Goal: Task Accomplishment & Management: Complete application form

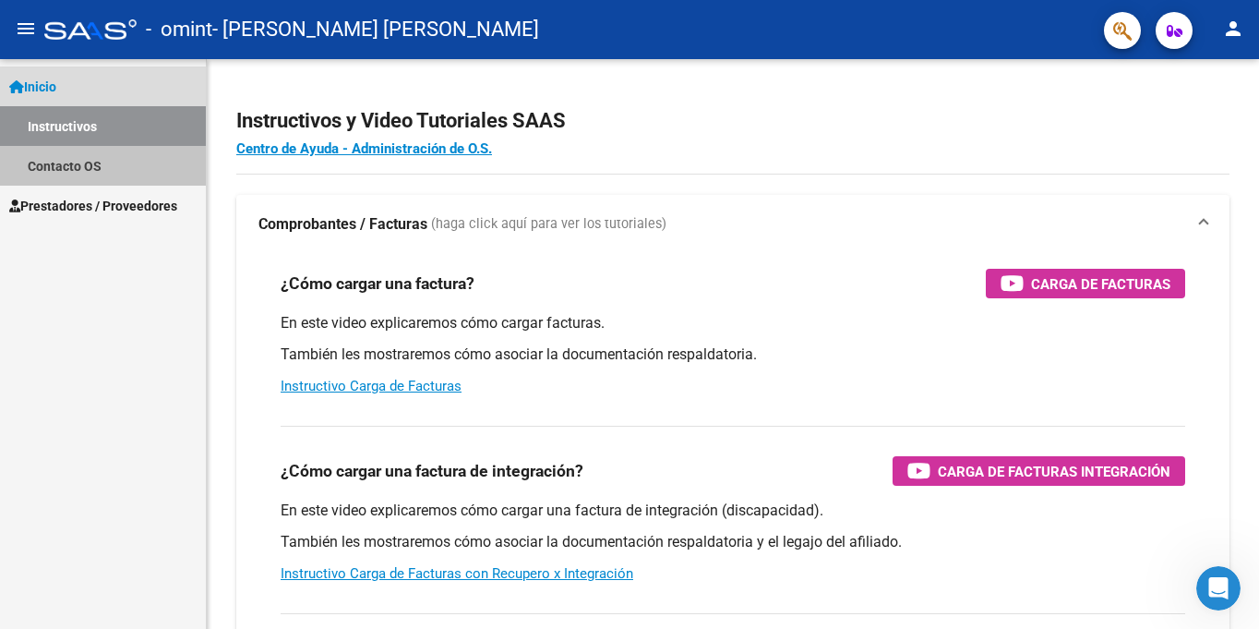
click at [76, 175] on link "Contacto OS" at bounding box center [103, 166] width 206 height 40
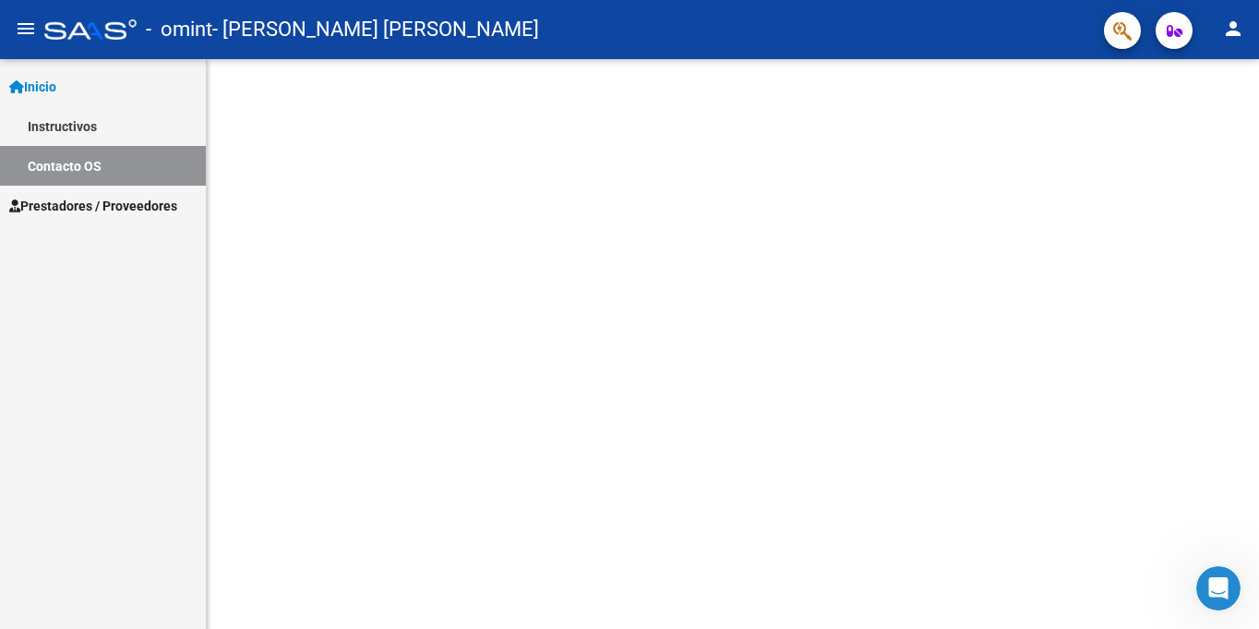
click at [77, 124] on link "Instructivos" at bounding box center [103, 126] width 206 height 40
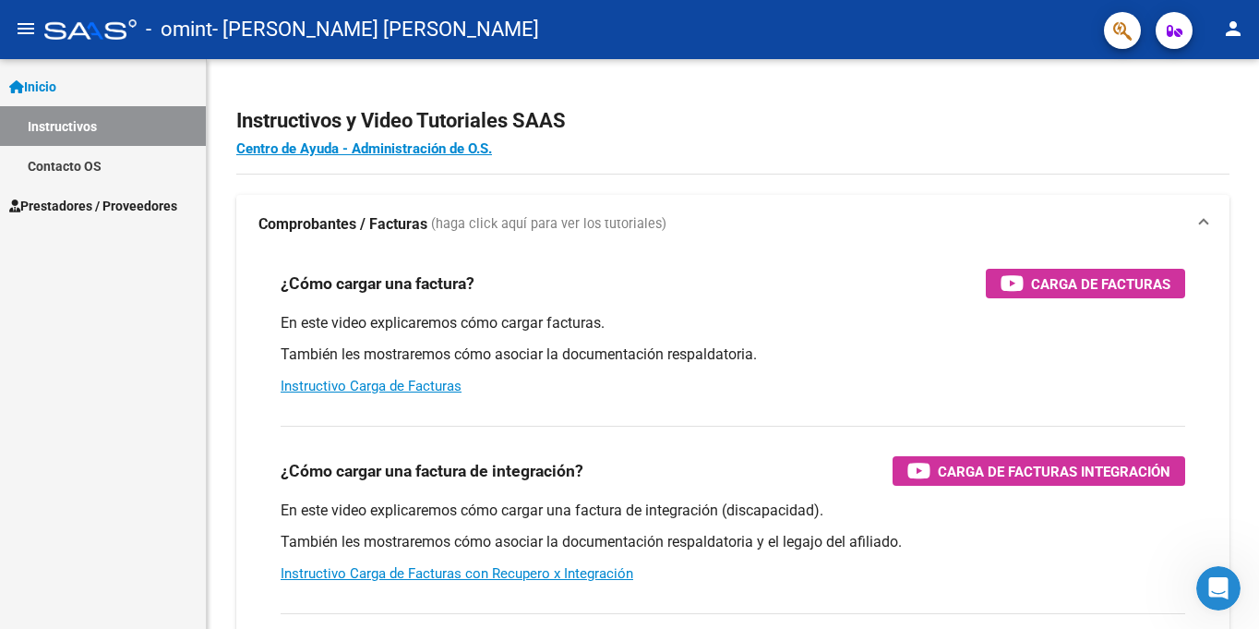
click at [126, 200] on span "Prestadores / Proveedores" at bounding box center [93, 206] width 168 height 20
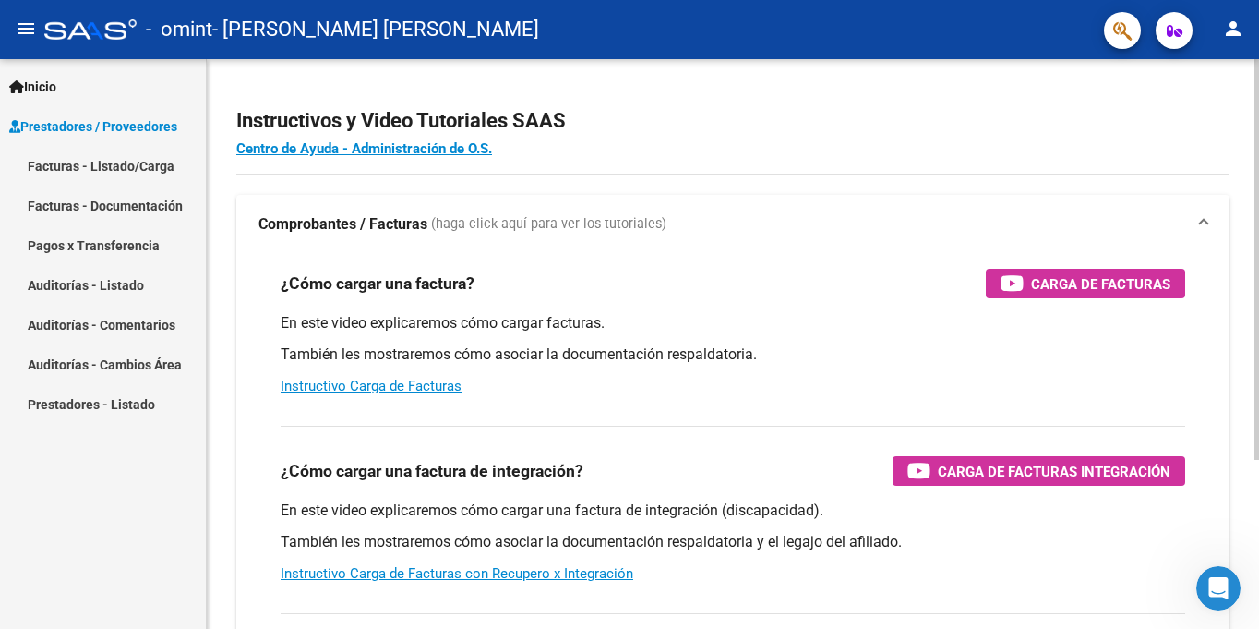
drag, startPoint x: 1028, startPoint y: 287, endPoint x: 1102, endPoint y: 290, distance: 73.9
click at [1102, 290] on span "Carga de Facturas" at bounding box center [1100, 283] width 139 height 23
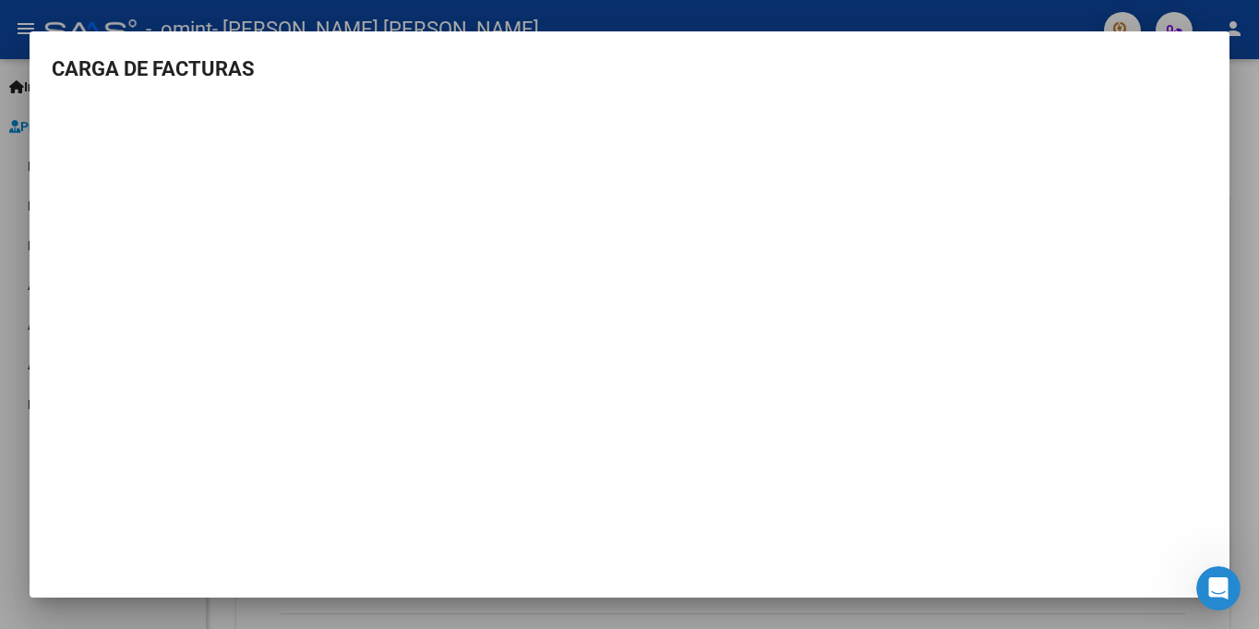
click at [1258, 157] on div at bounding box center [629, 314] width 1259 height 629
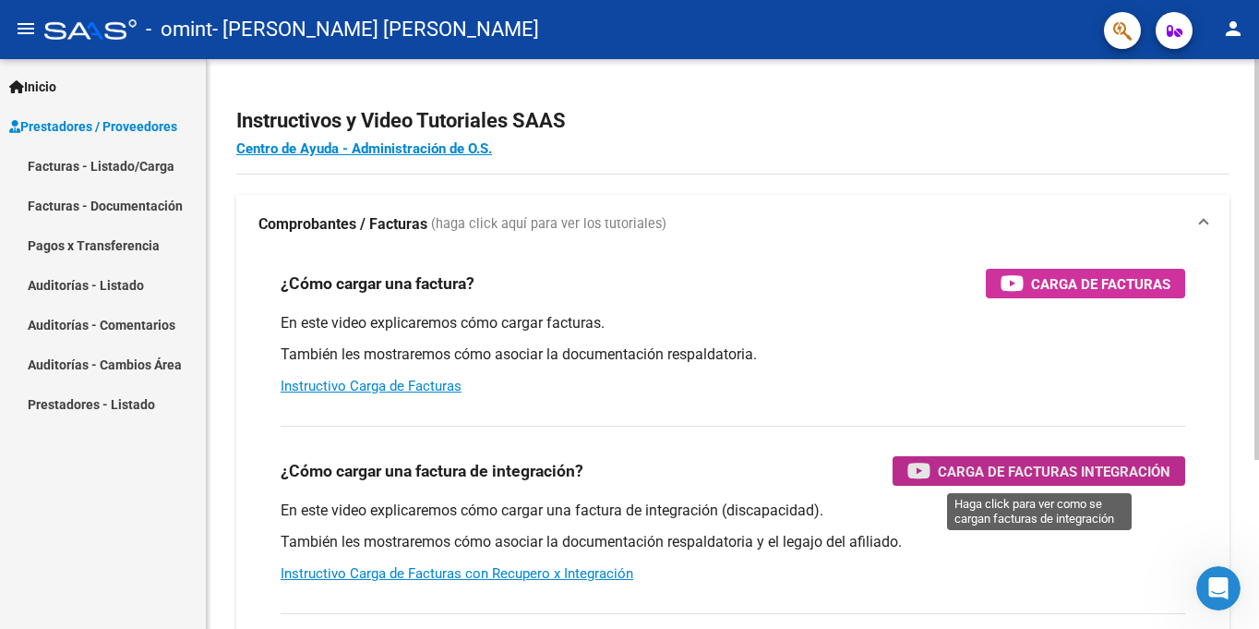
click at [1065, 469] on span "Carga de Facturas Integración" at bounding box center [1054, 471] width 233 height 23
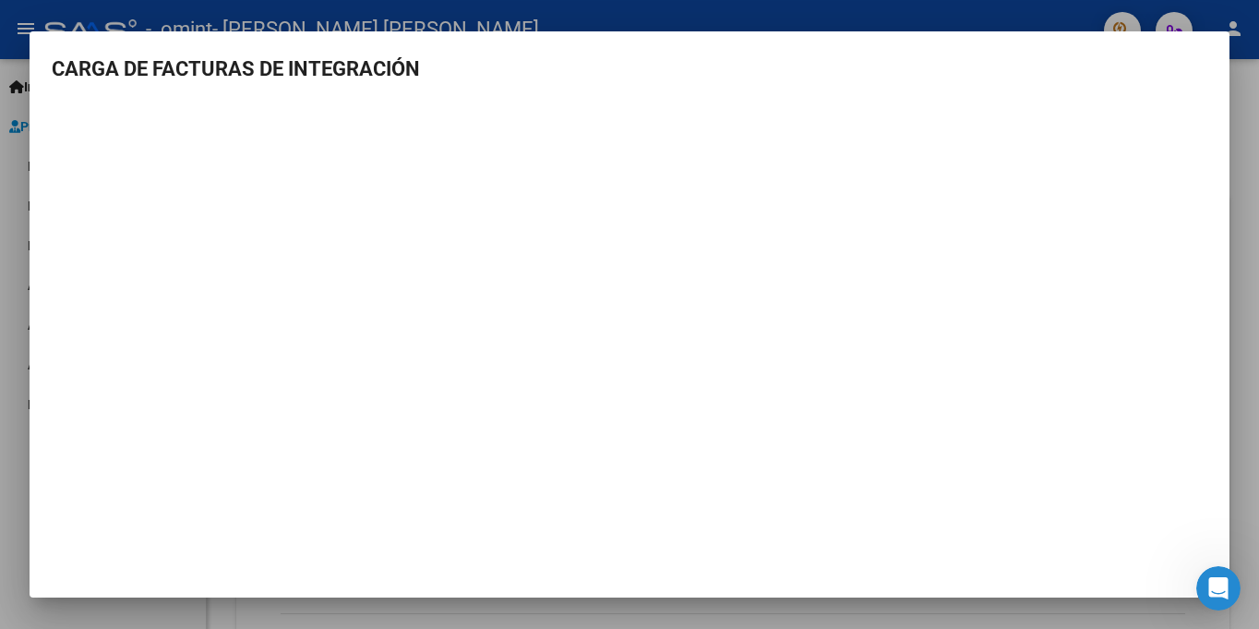
click at [1256, 131] on div at bounding box center [629, 314] width 1259 height 629
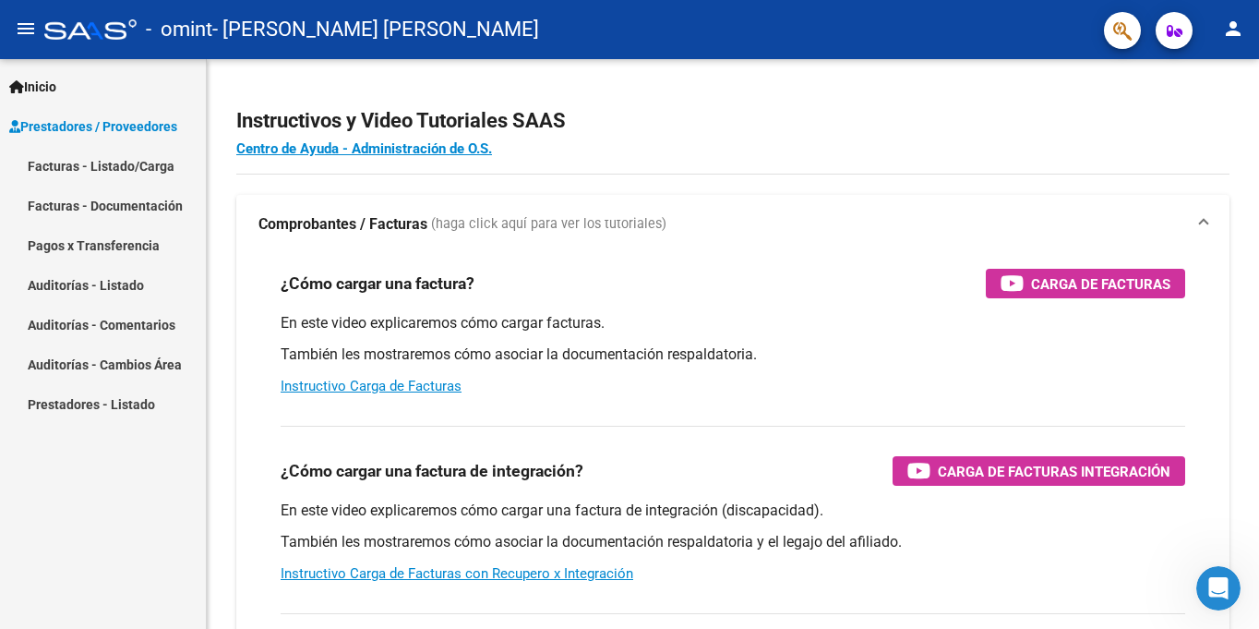
click at [73, 171] on link "Facturas - Listado/Carga" at bounding box center [103, 166] width 206 height 40
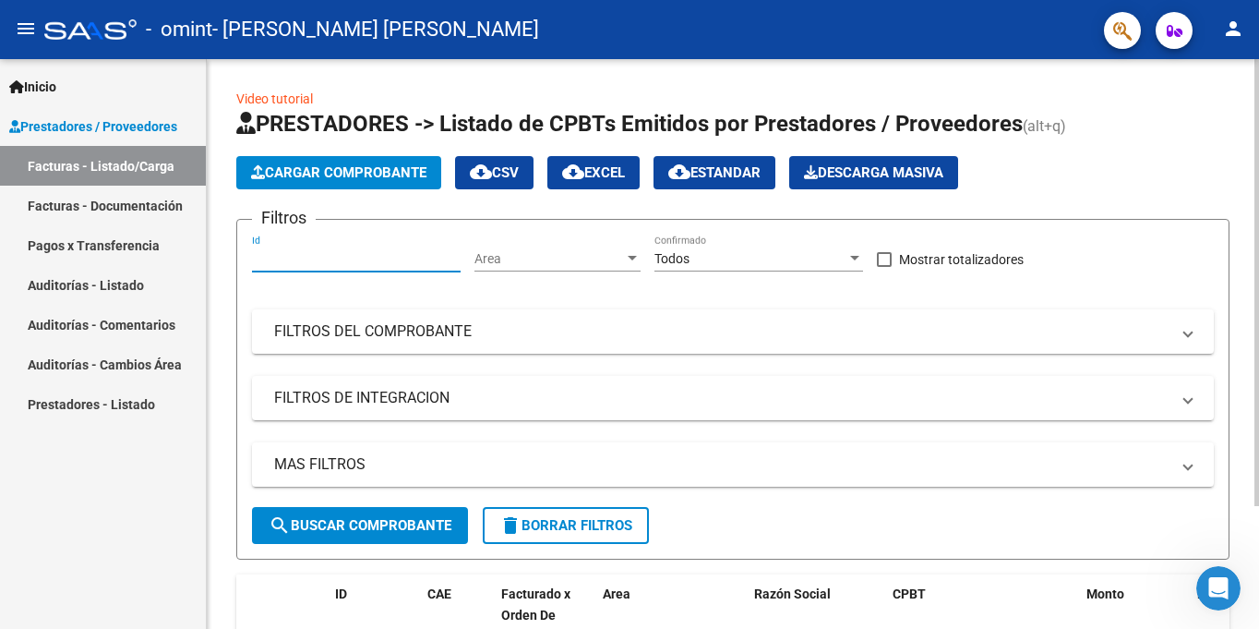
click at [283, 256] on input "Id" at bounding box center [356, 259] width 209 height 16
click at [316, 175] on span "Cargar Comprobante" at bounding box center [338, 172] width 175 height 17
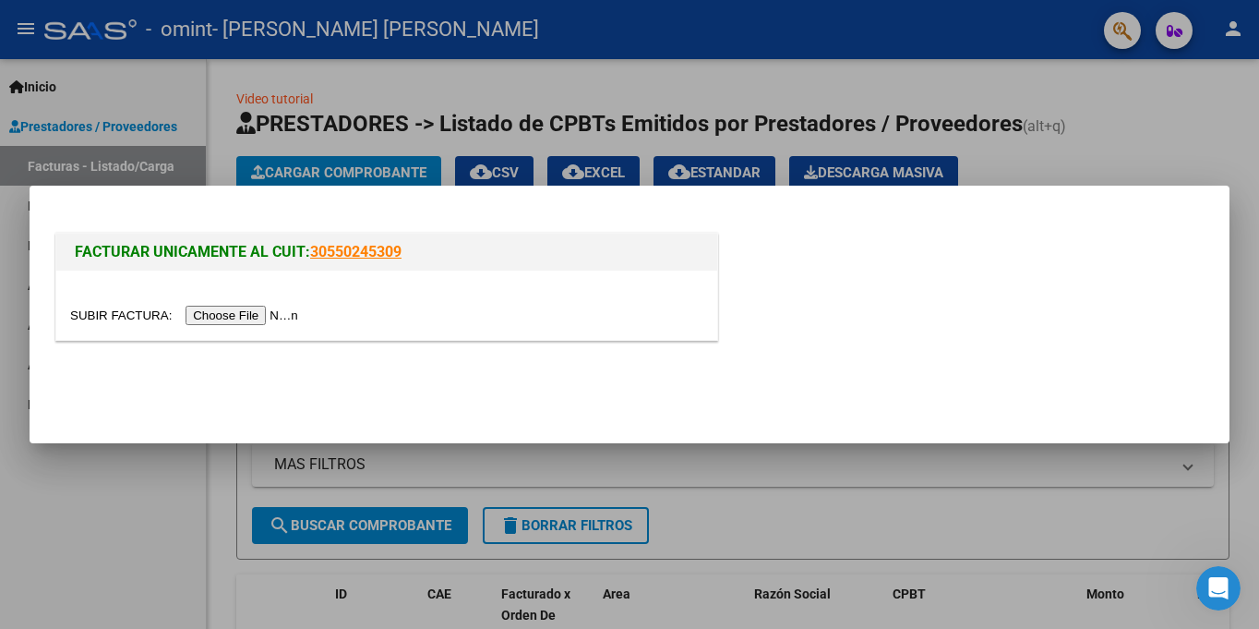
click at [237, 317] on input "file" at bounding box center [187, 315] width 234 height 19
click at [262, 324] on input "file" at bounding box center [187, 315] width 234 height 19
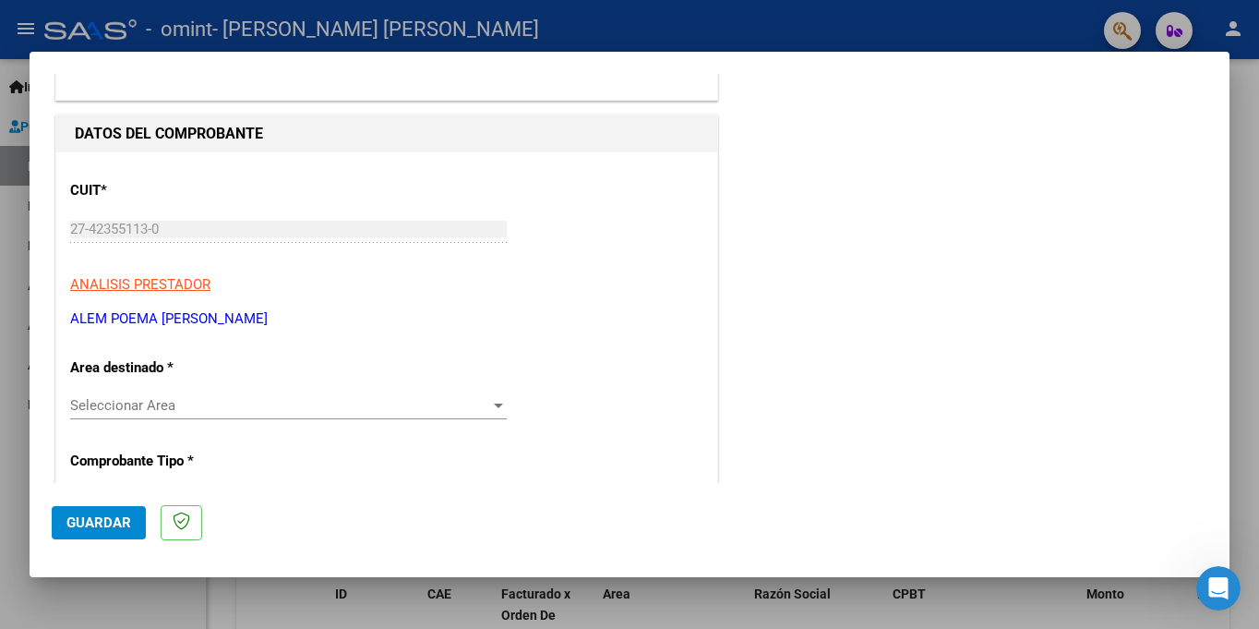
scroll to position [272, 0]
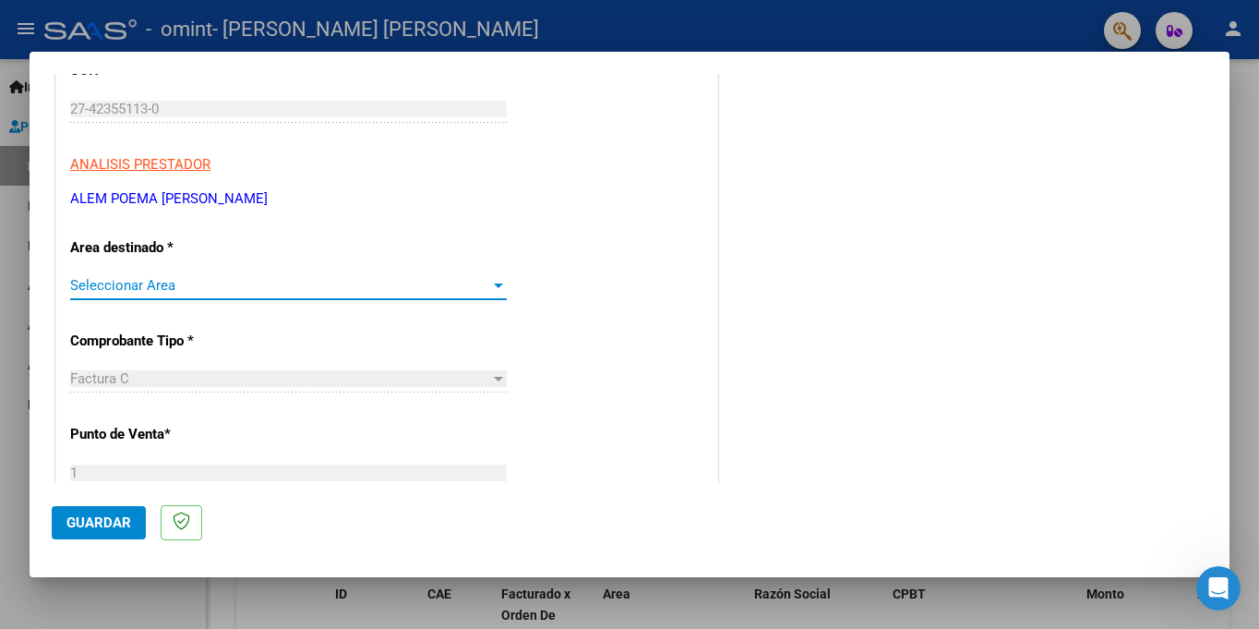
click at [276, 293] on span "Seleccionar Area" at bounding box center [280, 285] width 420 height 17
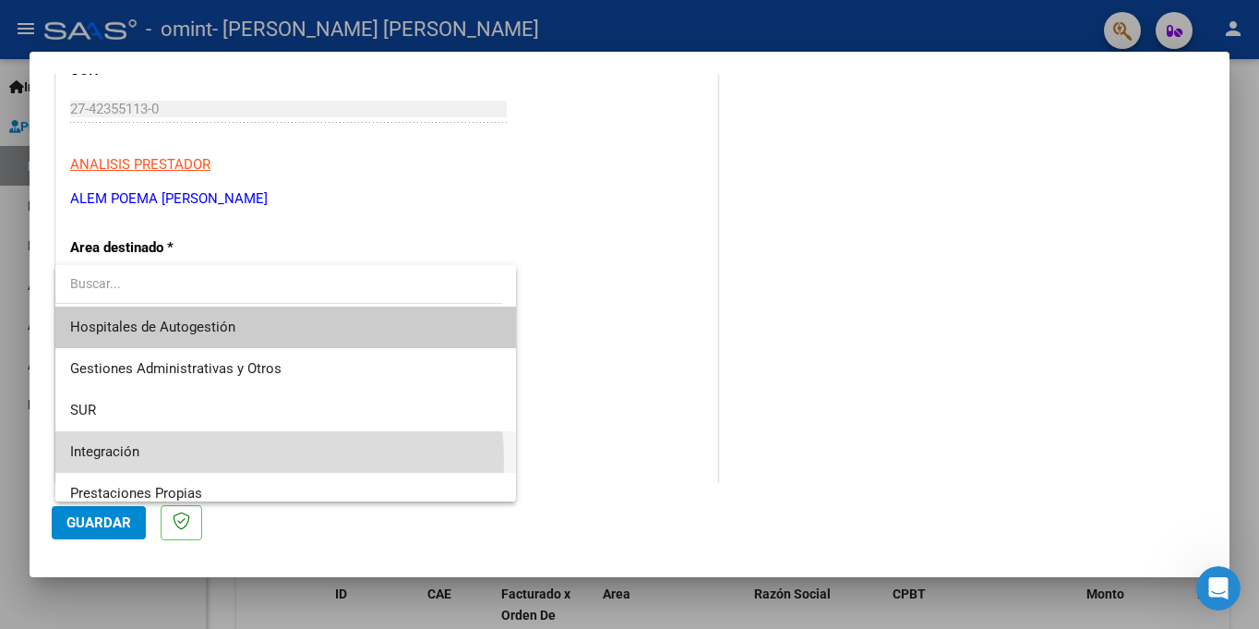
click at [175, 462] on span "Integración" at bounding box center [285, 452] width 431 height 42
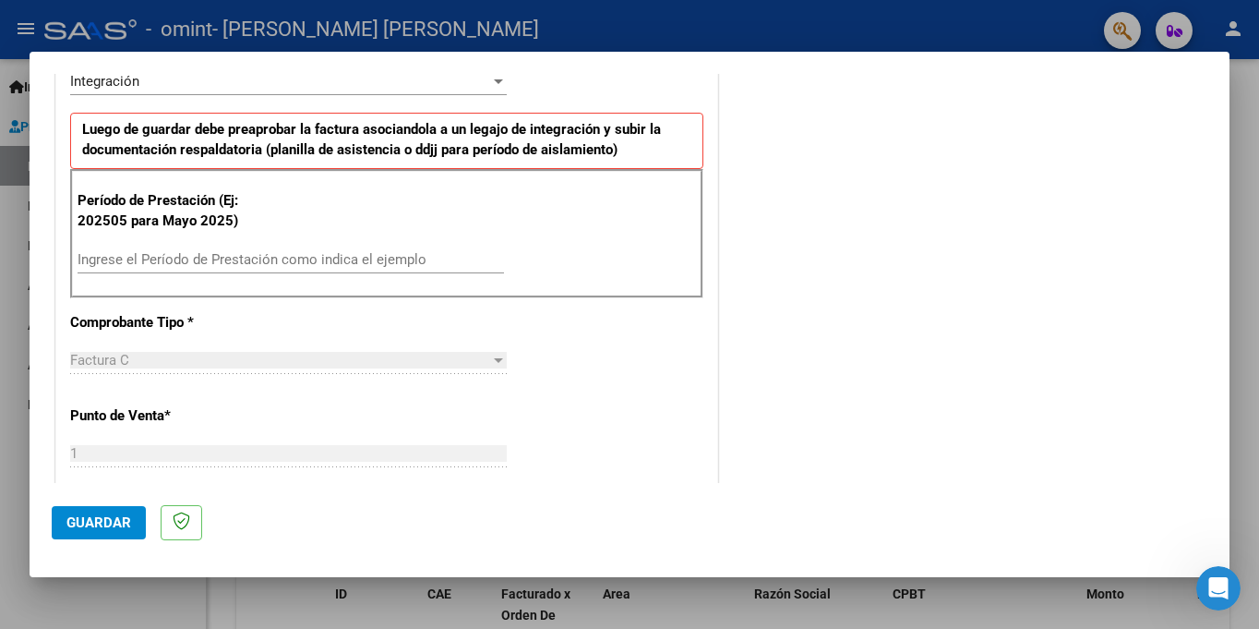
scroll to position [496, 0]
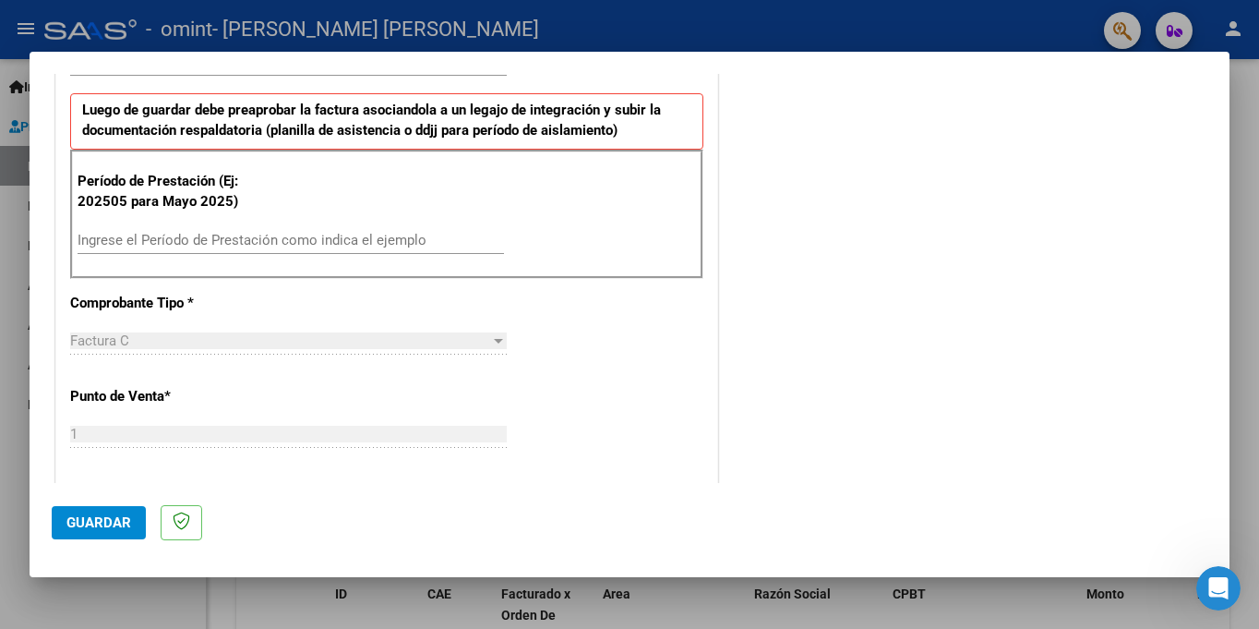
click at [314, 253] on div "Ingrese el Período de Prestación como indica el ejemplo" at bounding box center [291, 240] width 427 height 28
click at [314, 247] on input "Ingrese el Período de Prestación como indica el ejemplo" at bounding box center [291, 240] width 427 height 17
type input "202506"
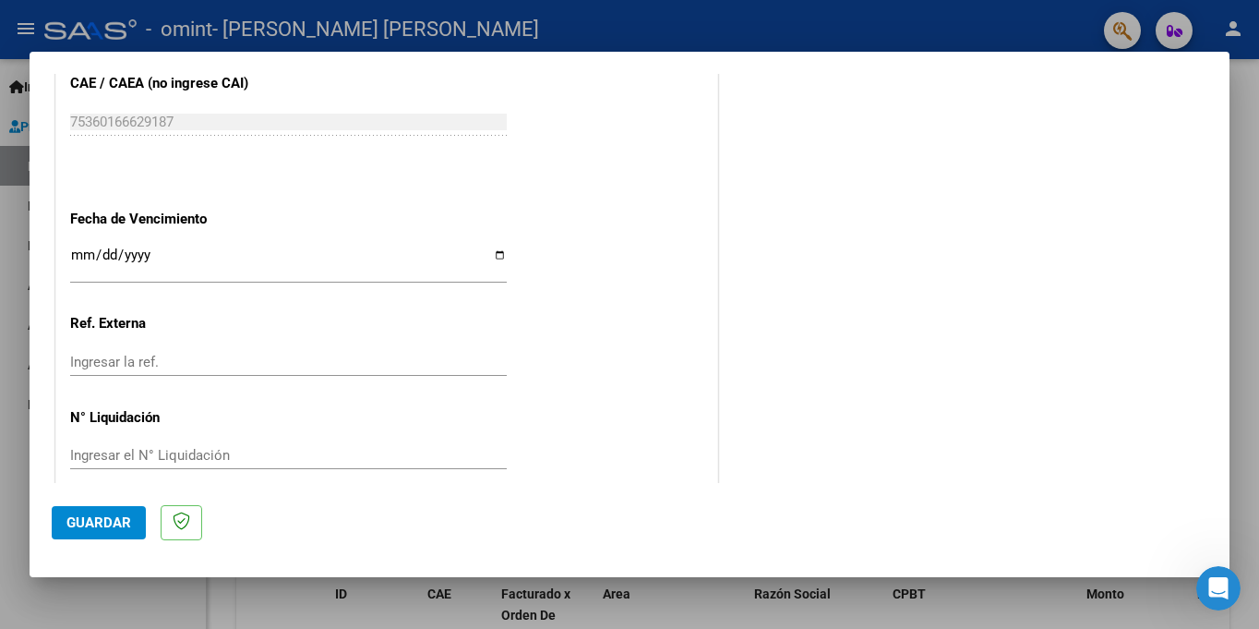
scroll to position [1216, 0]
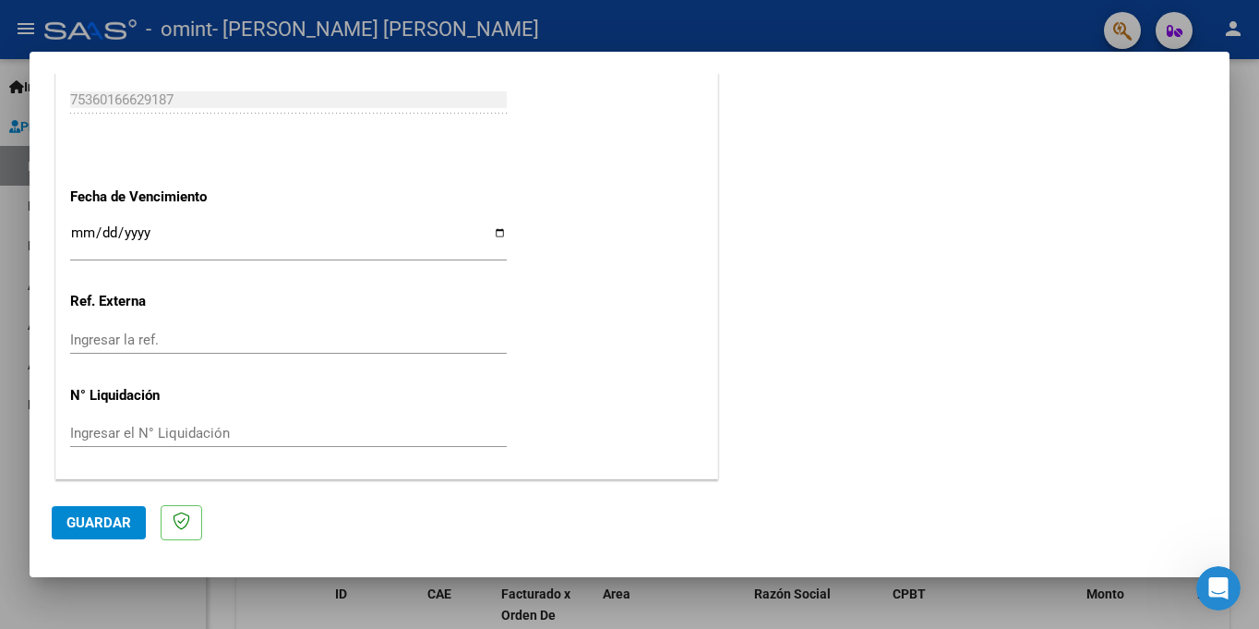
click at [196, 228] on div "Ingresar la fecha" at bounding box center [288, 241] width 437 height 40
click at [193, 232] on input "Ingresar la fecha" at bounding box center [288, 240] width 437 height 30
click at [494, 235] on input "Ingresar la fecha" at bounding box center [288, 240] width 437 height 30
click at [80, 225] on div "Ingresar la fecha" at bounding box center [288, 241] width 437 height 40
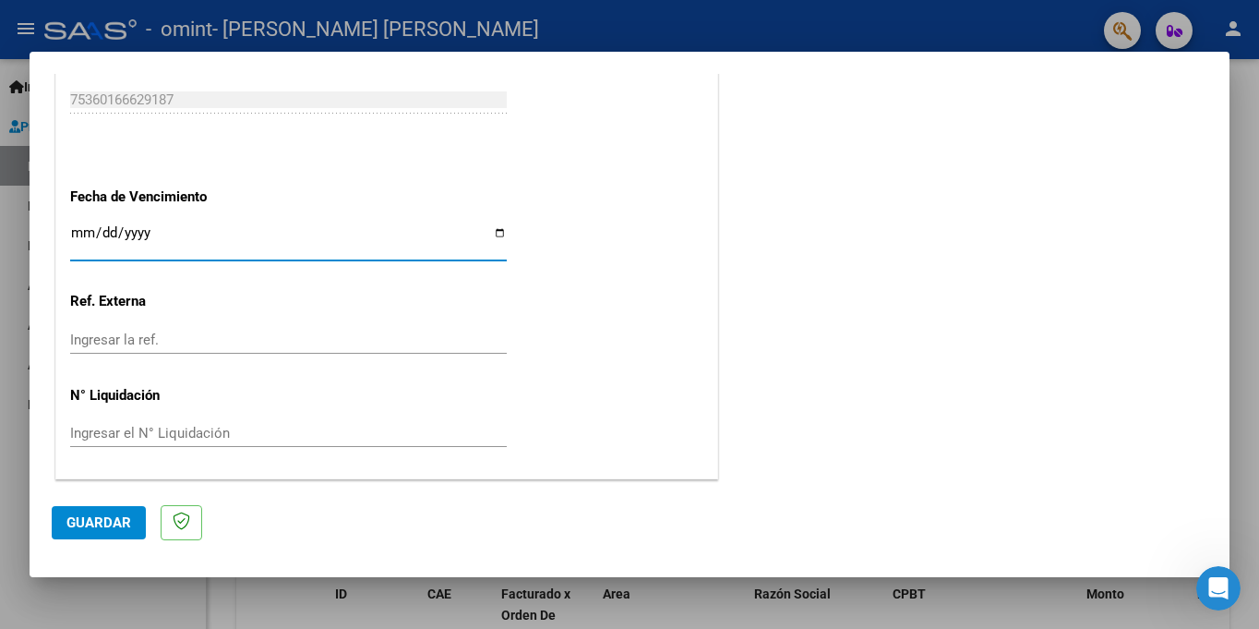
click at [496, 234] on input "Ingresar la fecha" at bounding box center [288, 240] width 437 height 30
type input "[DATE]"
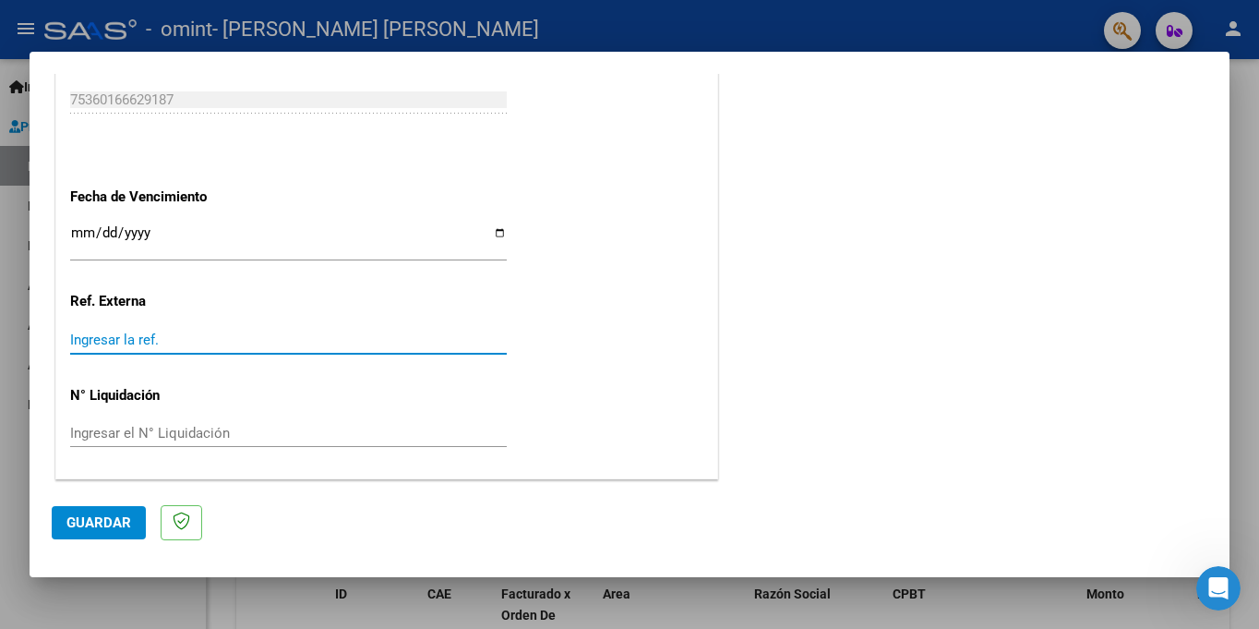
click at [253, 338] on input "Ingresar la ref." at bounding box center [288, 339] width 437 height 17
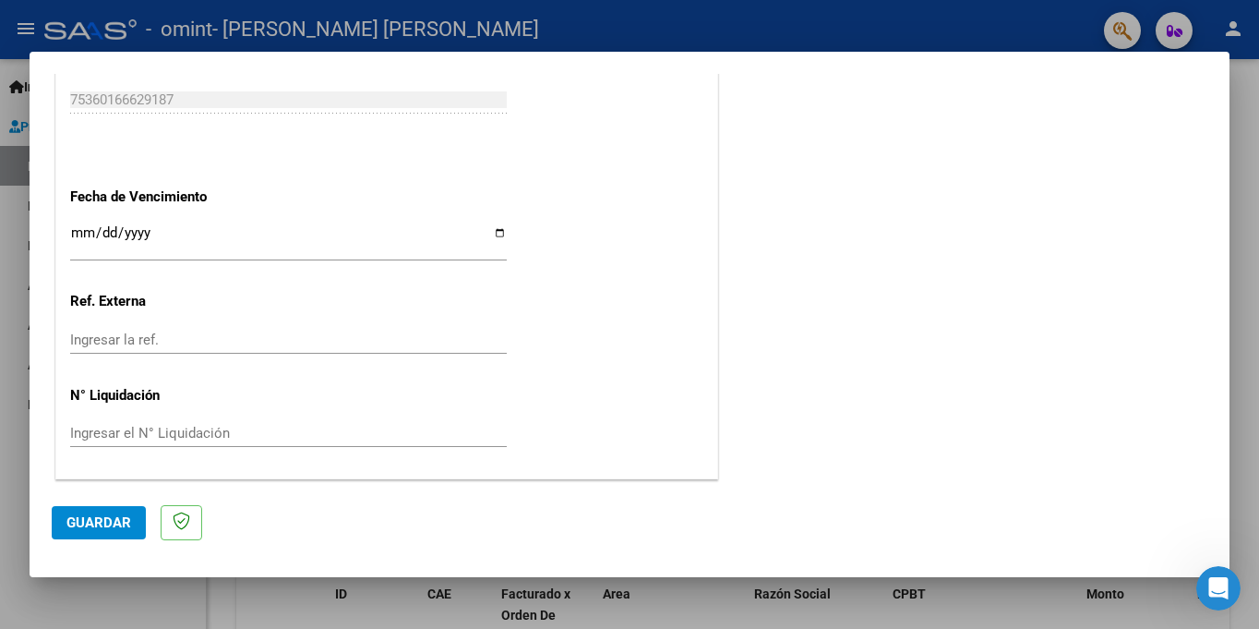
click at [212, 419] on div "Ingresar el N° Liquidación" at bounding box center [288, 433] width 437 height 28
click at [210, 428] on input "Ingresar el N° Liquidación" at bounding box center [288, 433] width 437 height 17
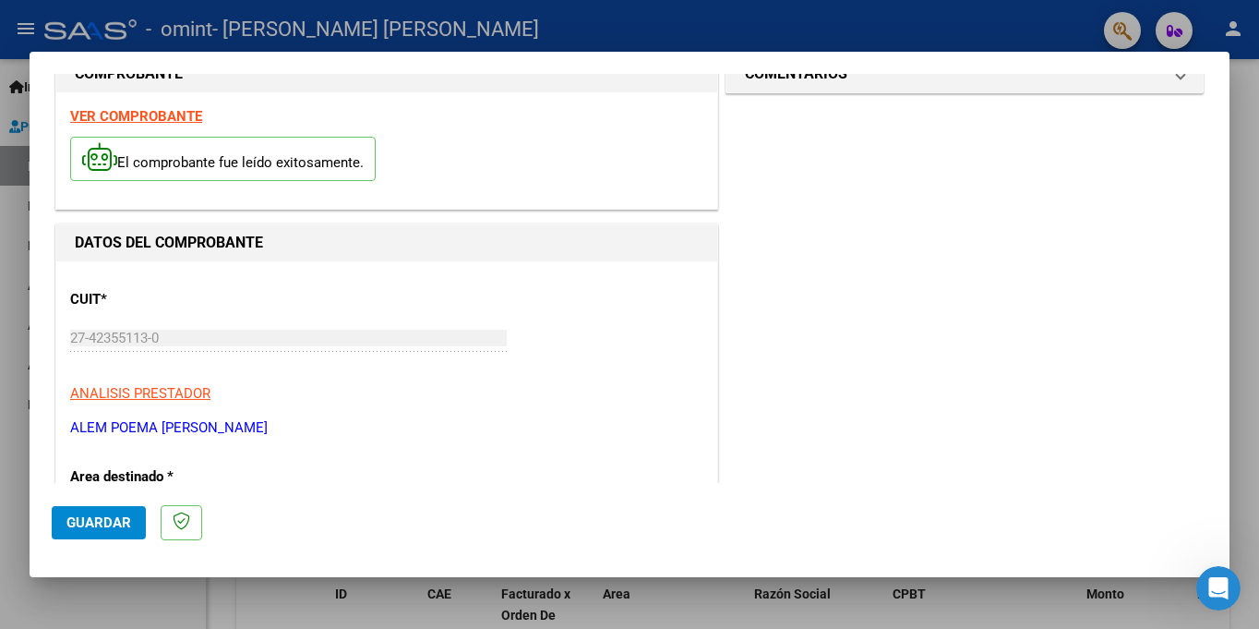
scroll to position [0, 0]
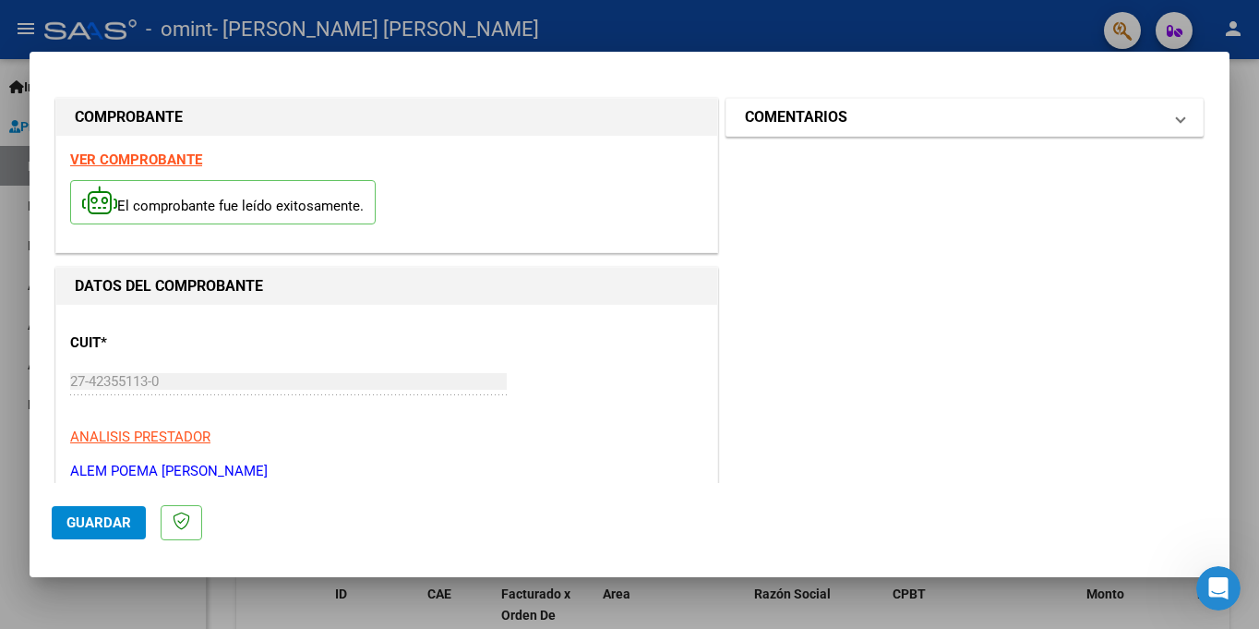
click at [1087, 134] on mat-expansion-panel-header "COMENTARIOS" at bounding box center [965, 117] width 476 height 37
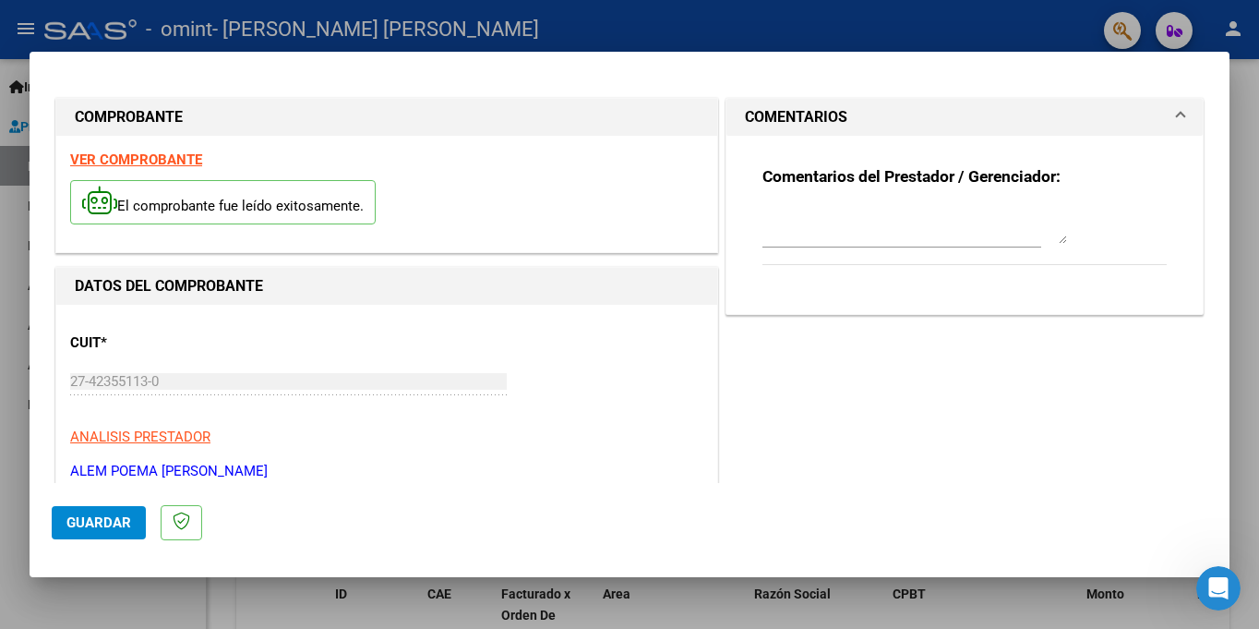
click at [1177, 122] on span at bounding box center [1180, 117] width 7 height 22
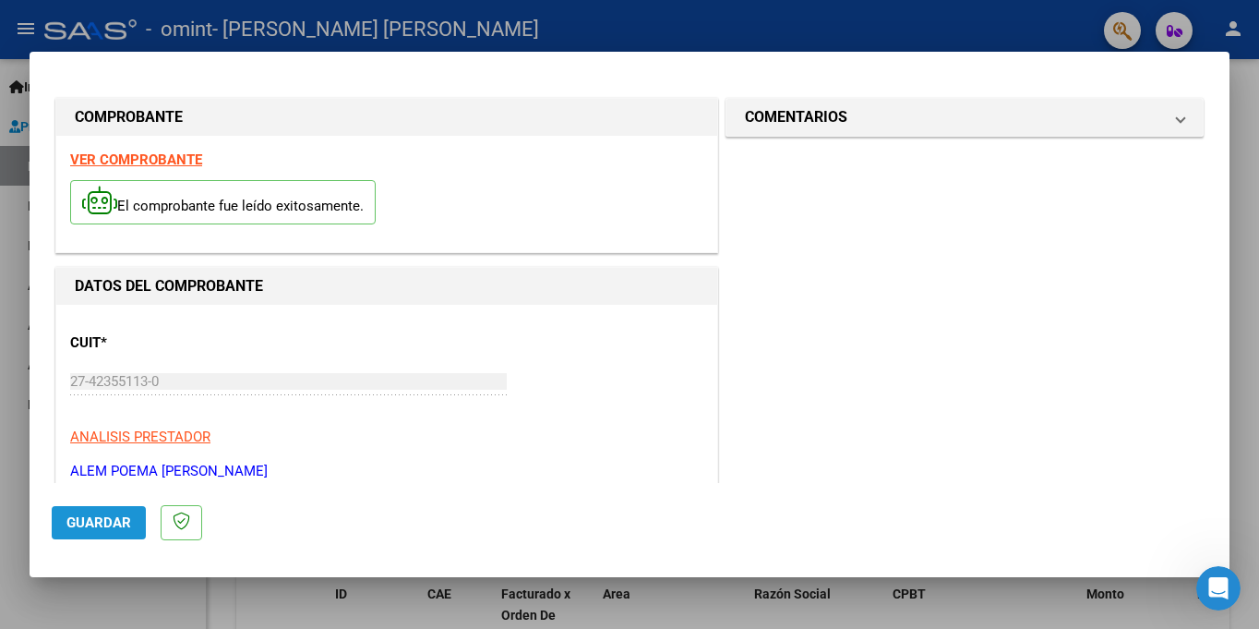
click at [107, 524] on span "Guardar" at bounding box center [98, 522] width 65 height 17
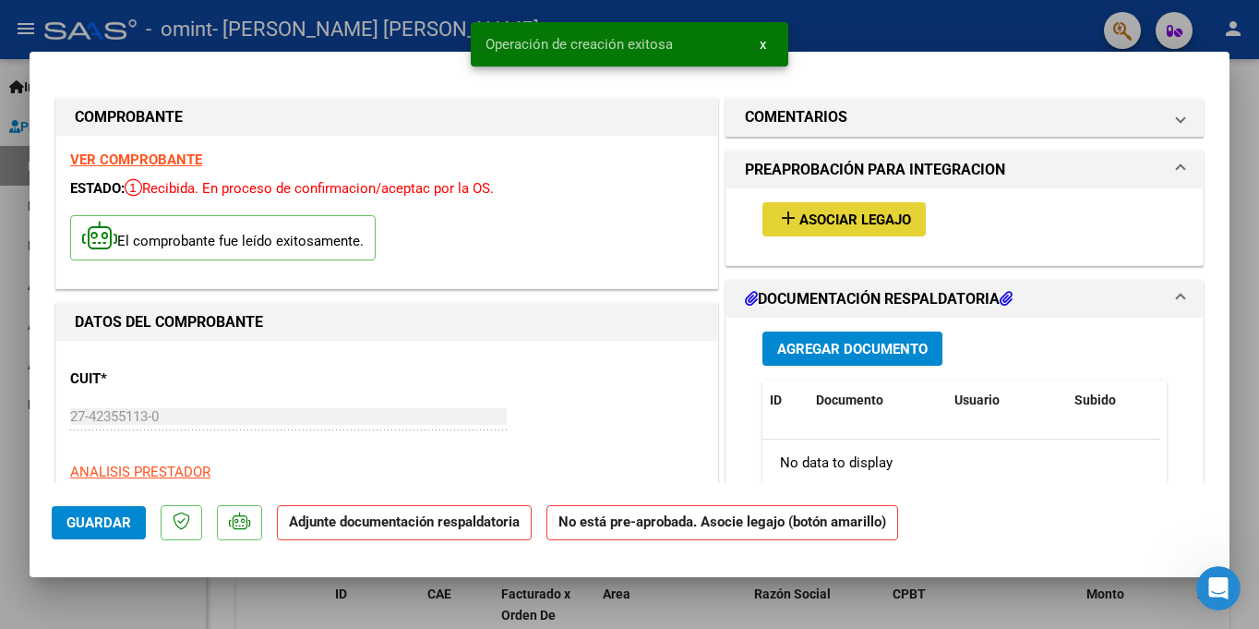
click at [875, 220] on span "Asociar Legajo" at bounding box center [856, 219] width 112 height 17
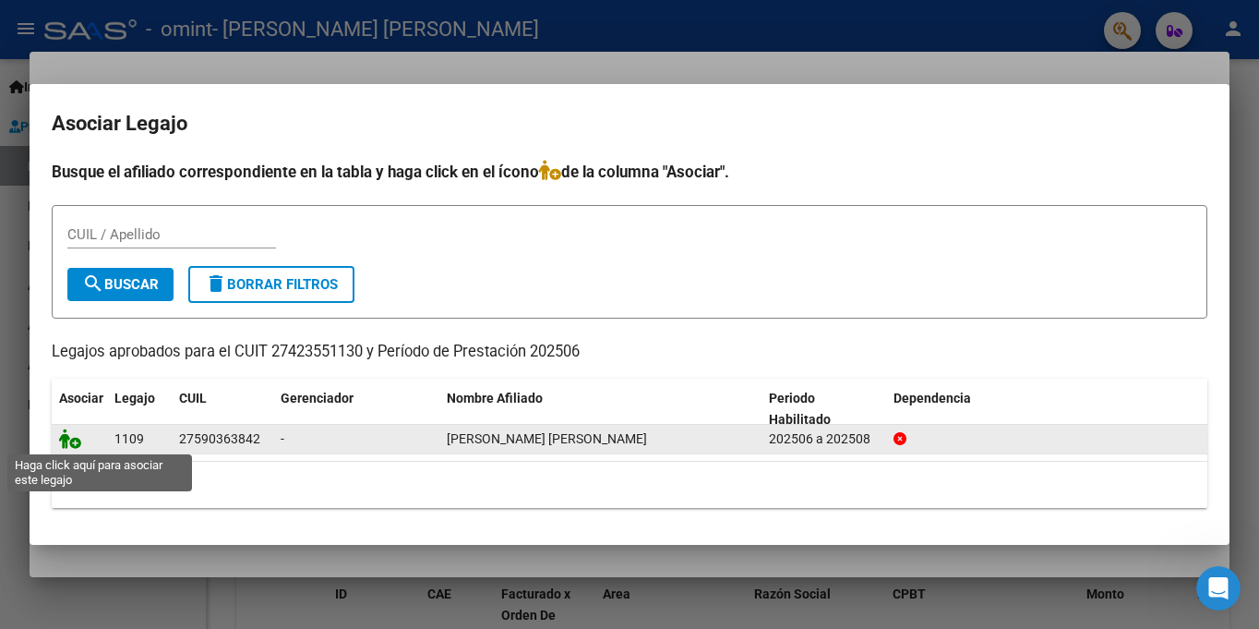
click at [73, 445] on icon at bounding box center [70, 438] width 22 height 20
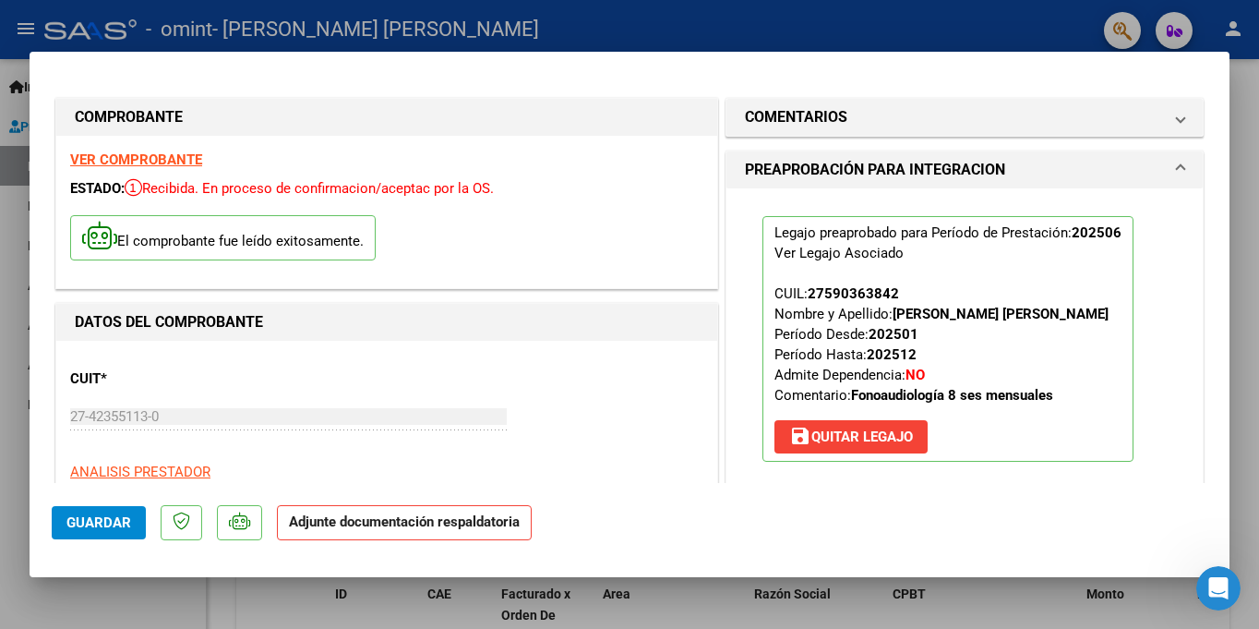
click at [1207, 289] on mat-dialog-content "COMPROBANTE VER COMPROBANTE ESTADO: Recibida. En proceso de confirmacion/acepta…" at bounding box center [630, 278] width 1200 height 409
click at [367, 527] on strong "Adjunte documentación respaldatoria" at bounding box center [404, 521] width 231 height 17
click at [307, 517] on strong "Adjunte documentación respaldatoria" at bounding box center [404, 521] width 231 height 17
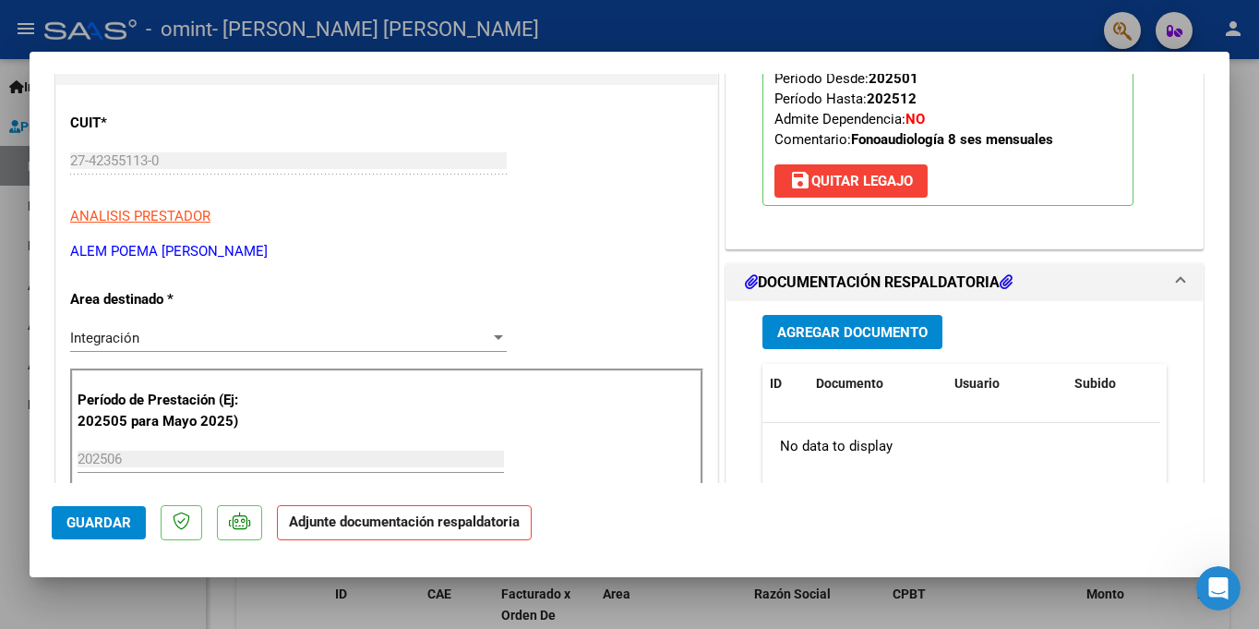
scroll to position [252, 0]
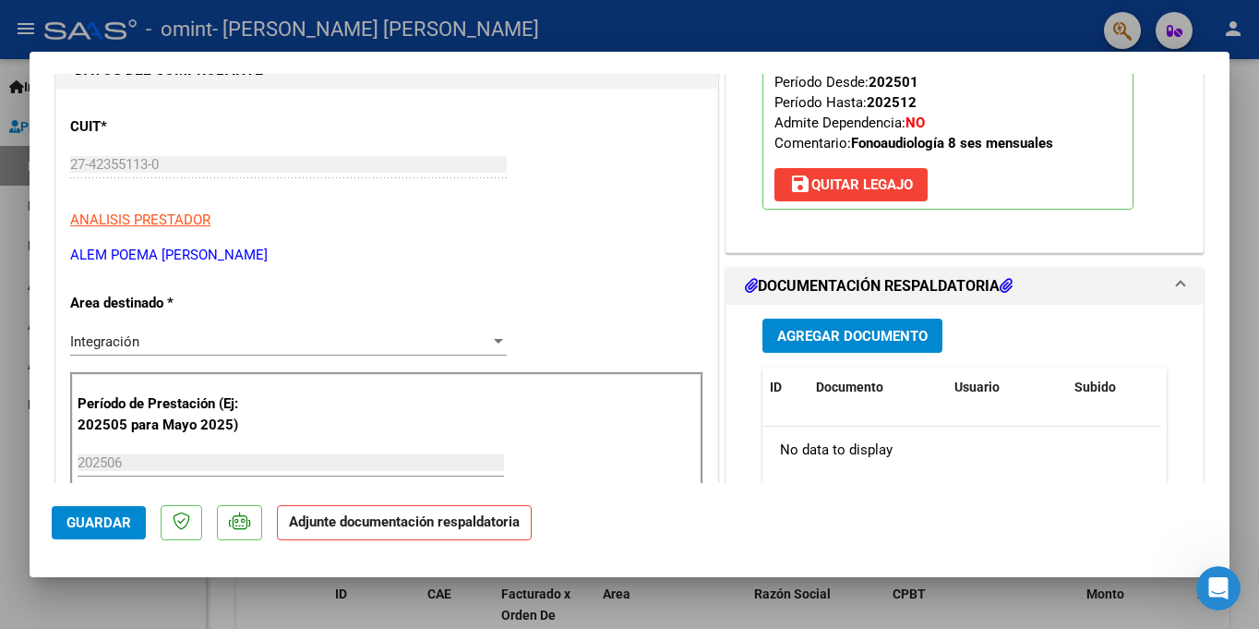
click at [801, 327] on span "Agregar Documento" at bounding box center [852, 335] width 151 height 17
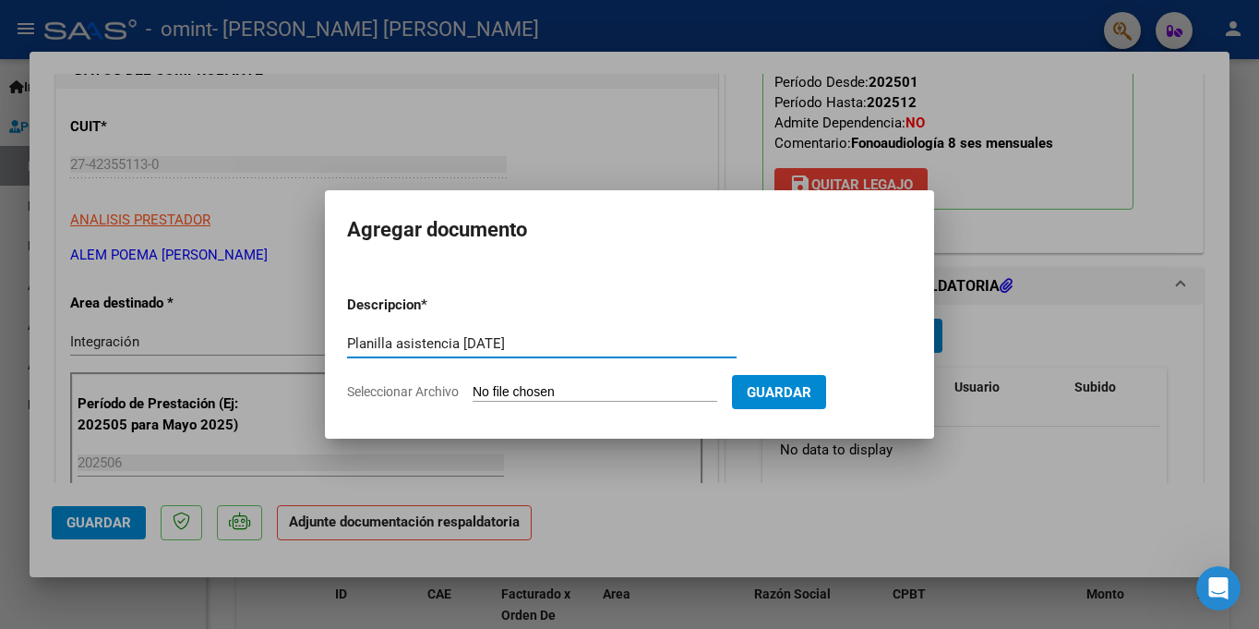
type input "Planilla asistencia [DATE]"
click at [599, 386] on input "Seleccionar Archivo" at bounding box center [595, 393] width 245 height 18
type input "C:\fakepath\PLANILLA ASISTENCIA. [PERSON_NAME]- [DATE].pdf"
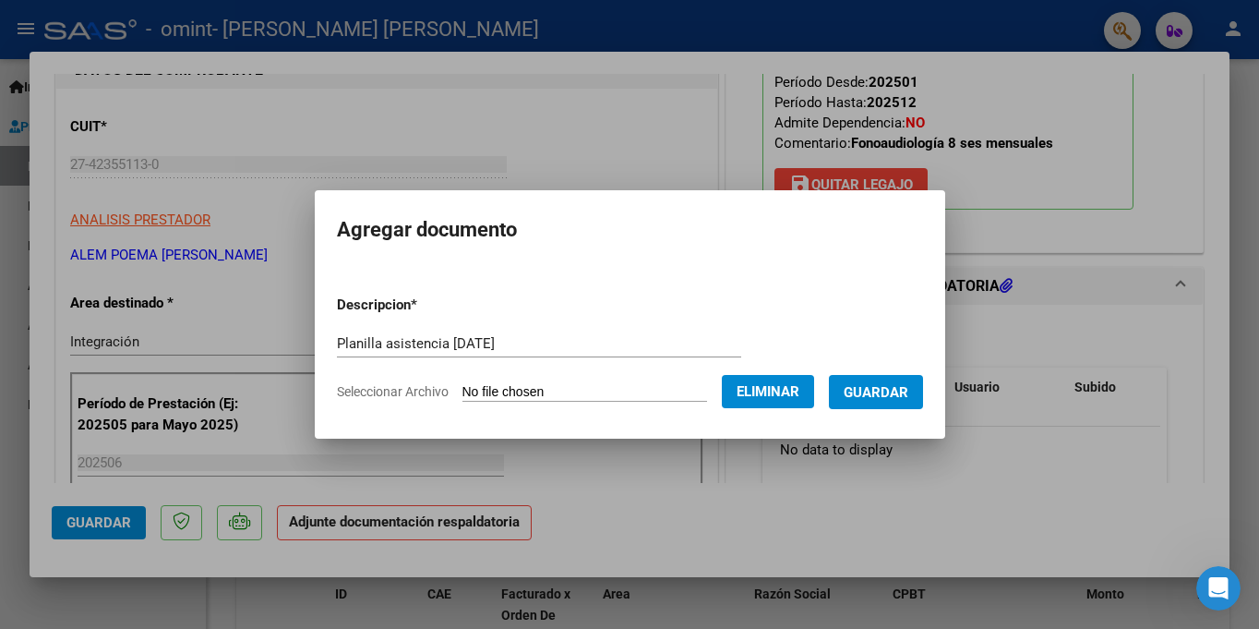
click at [904, 400] on span "Guardar" at bounding box center [876, 392] width 65 height 17
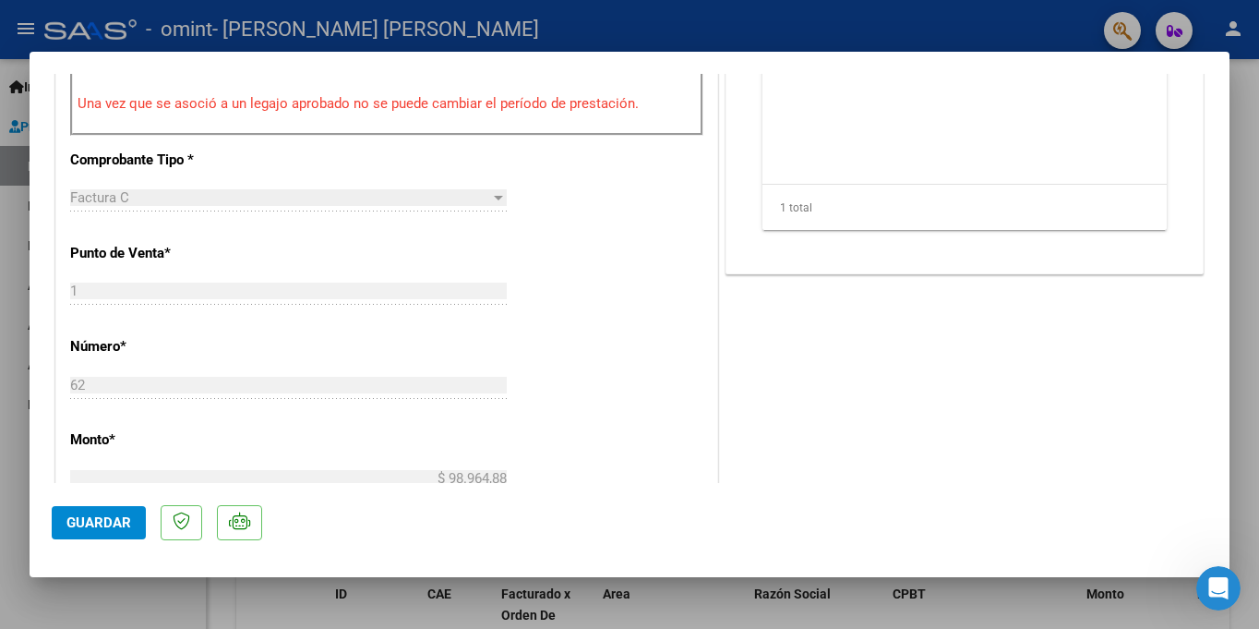
scroll to position [736, 0]
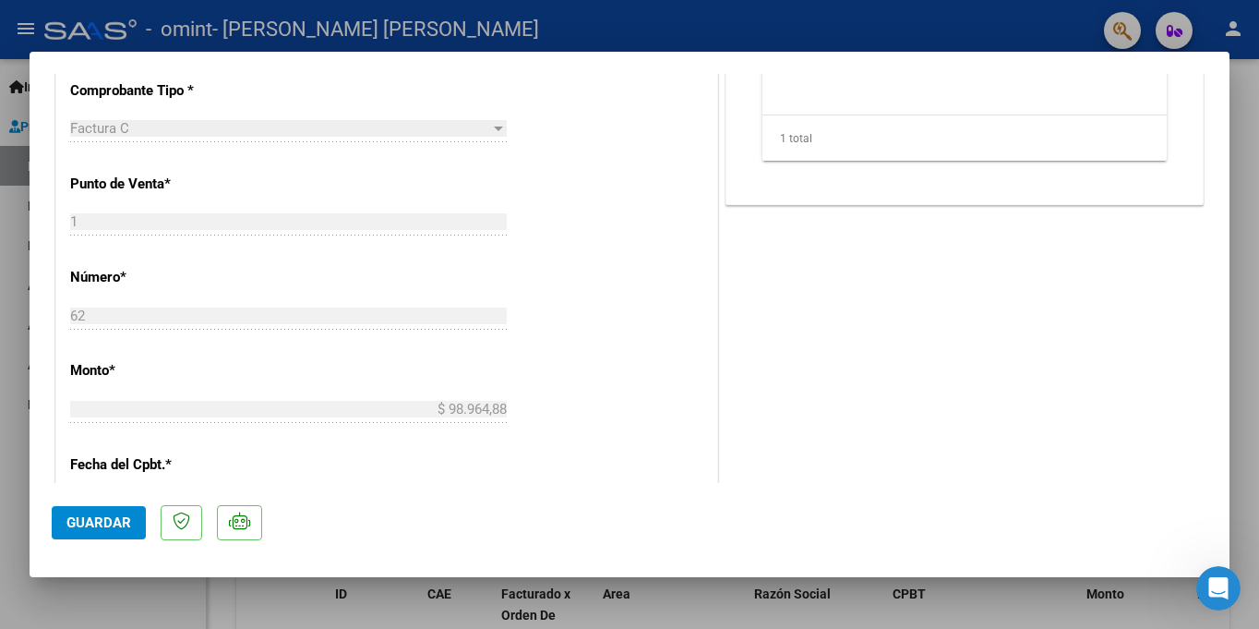
click at [104, 515] on span "Guardar" at bounding box center [98, 522] width 65 height 17
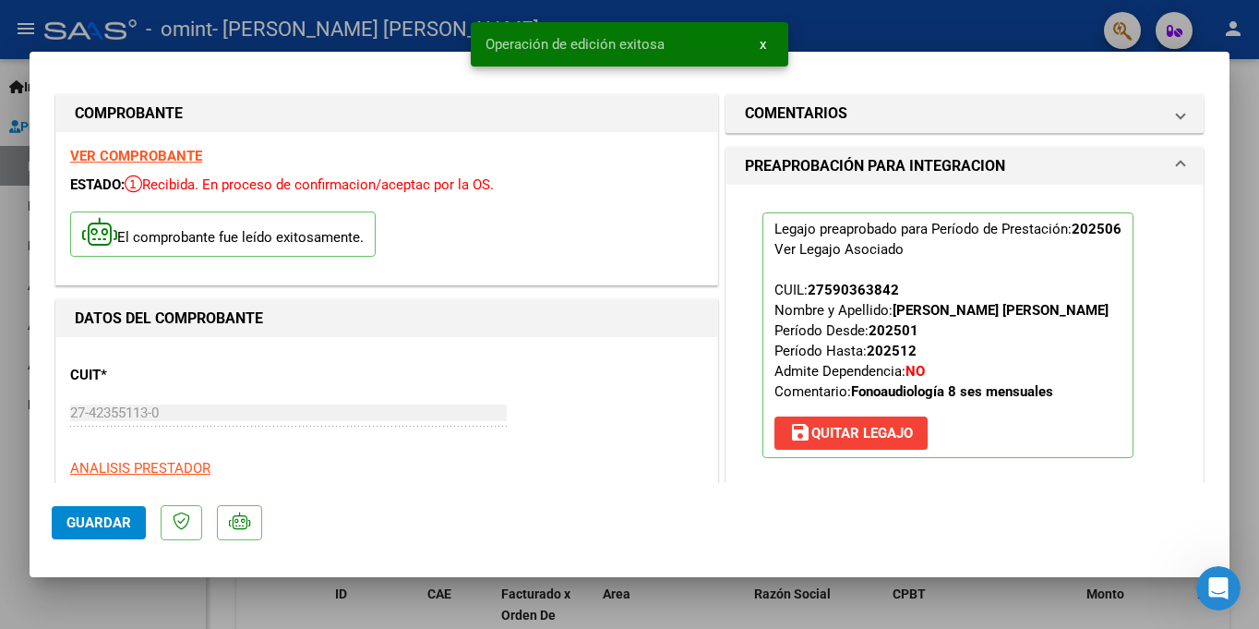
scroll to position [0, 0]
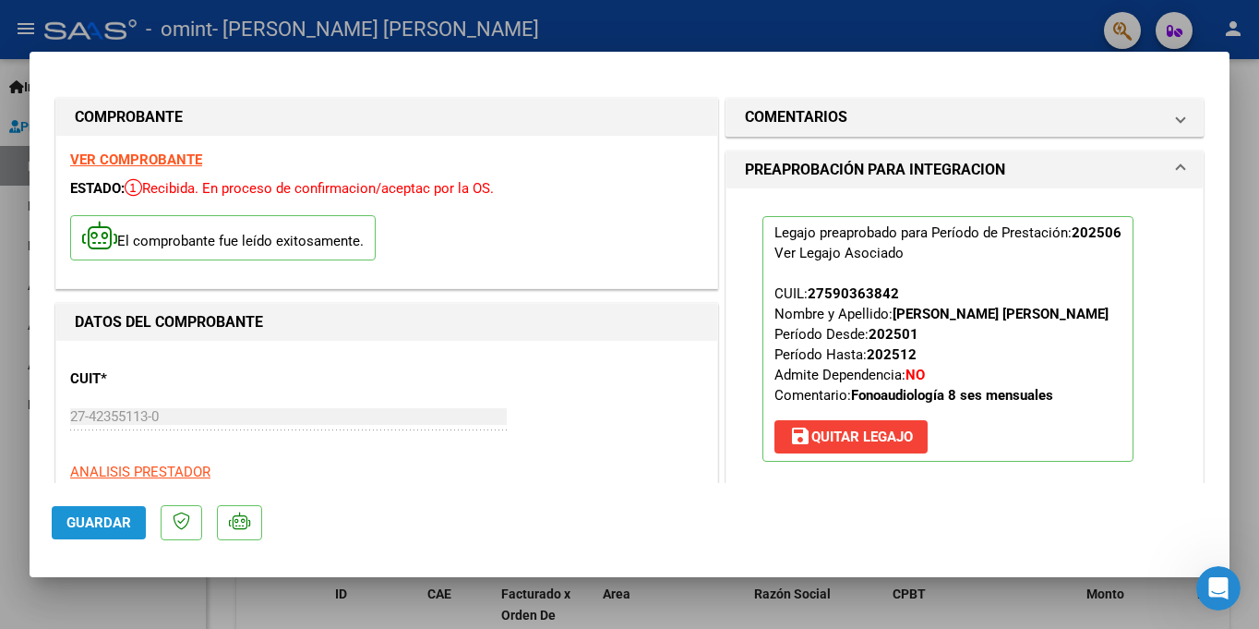
click at [123, 514] on span "Guardar" at bounding box center [98, 522] width 65 height 17
click at [1256, 114] on div at bounding box center [629, 314] width 1259 height 629
type input "$ 0,00"
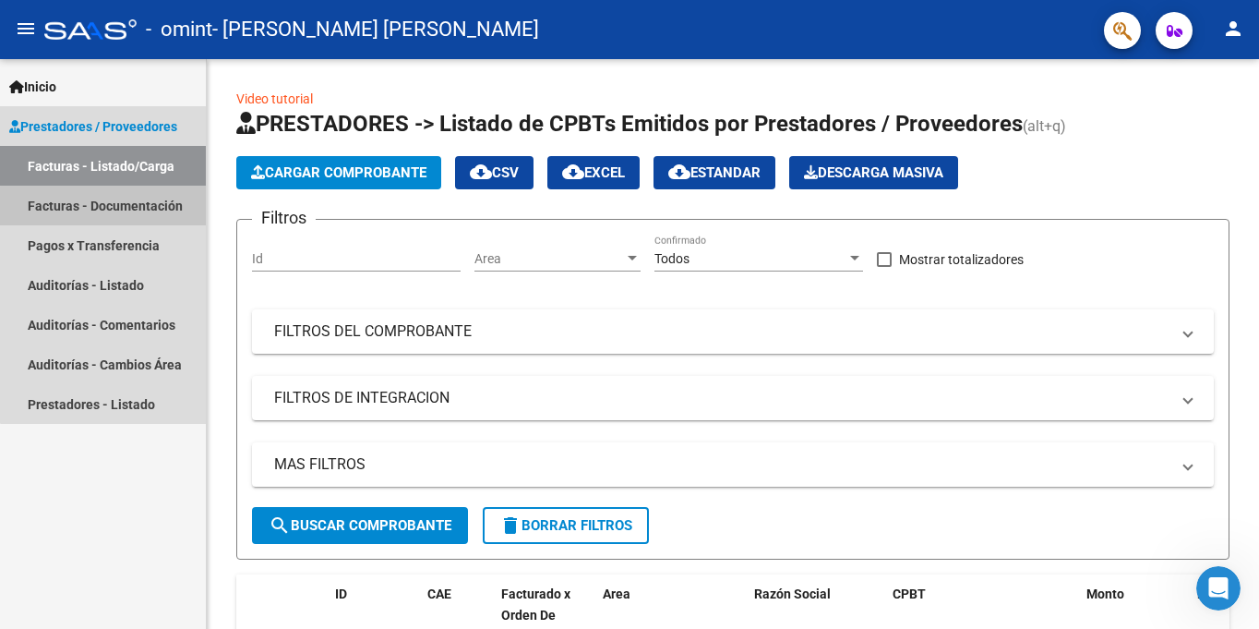
click at [139, 208] on link "Facturas - Documentación" at bounding box center [103, 206] width 206 height 40
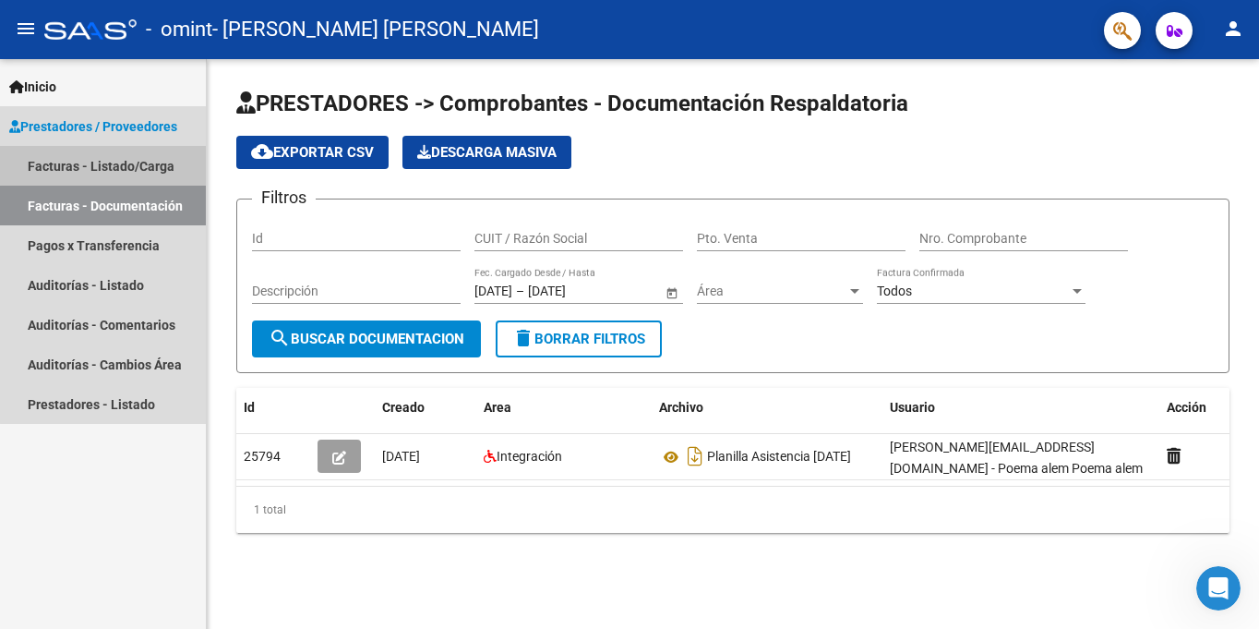
click at [114, 163] on link "Facturas - Listado/Carga" at bounding box center [103, 166] width 206 height 40
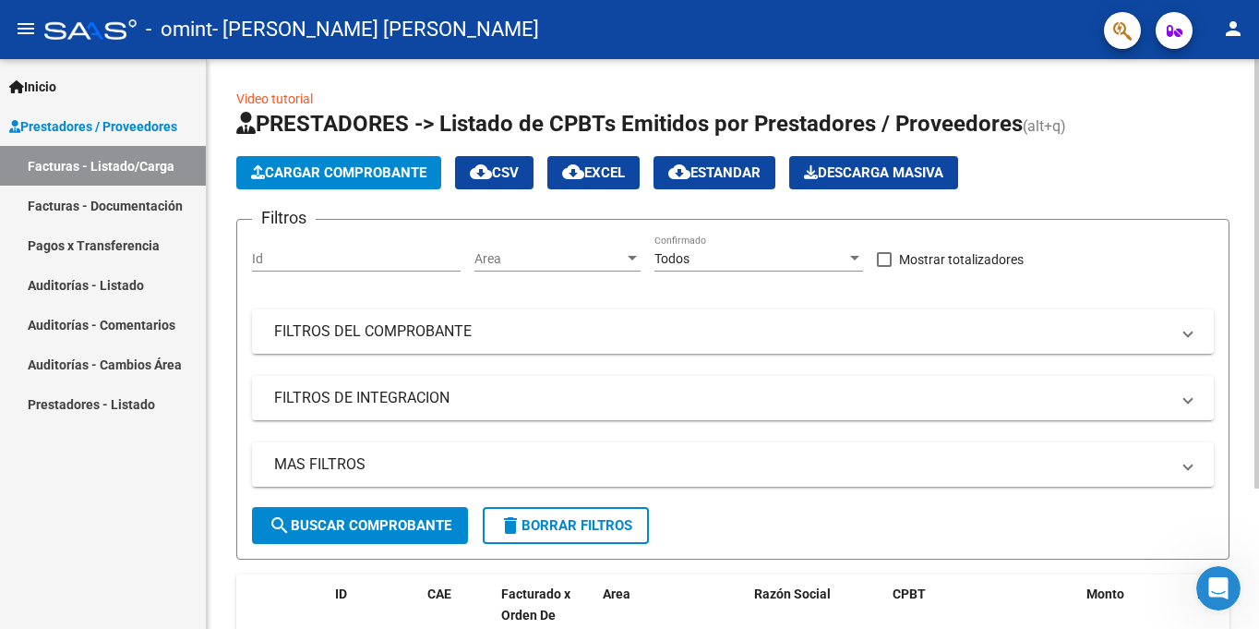
click at [349, 175] on span "Cargar Comprobante" at bounding box center [338, 172] width 175 height 17
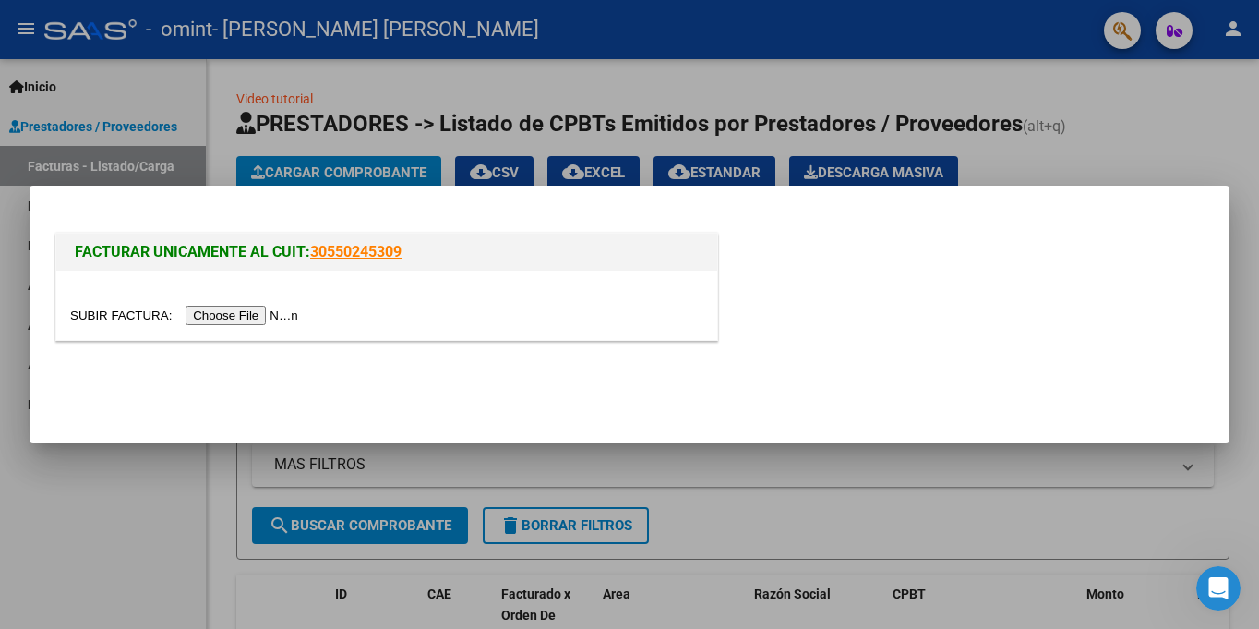
click at [269, 311] on input "file" at bounding box center [187, 315] width 234 height 19
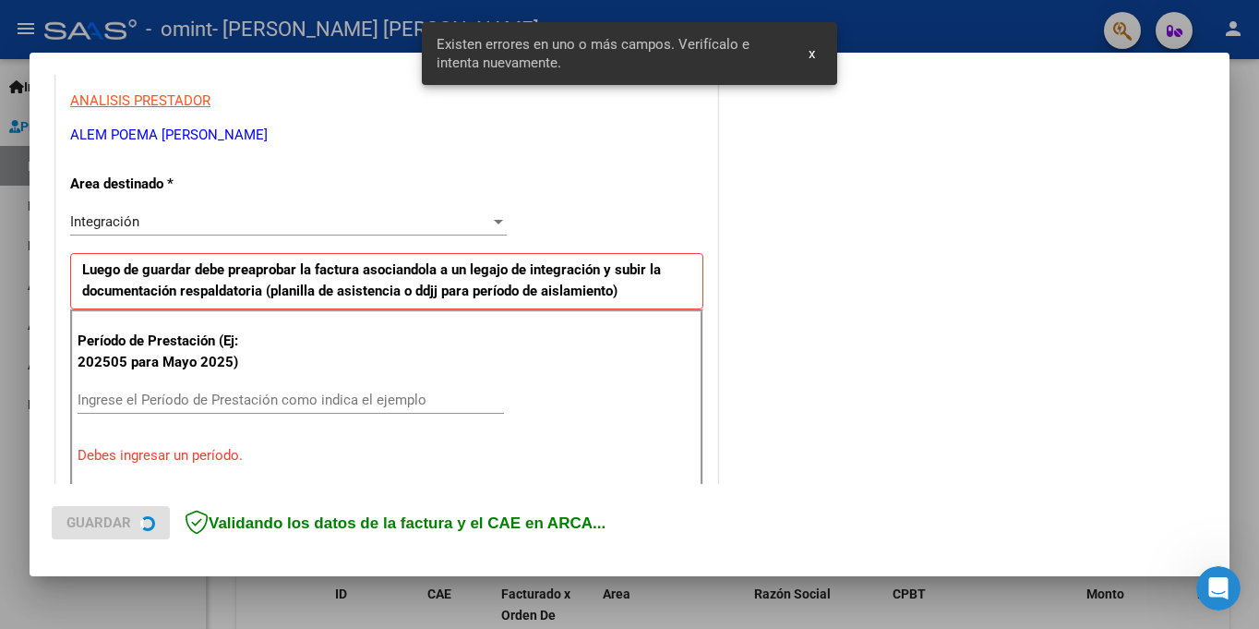
scroll to position [404, 0]
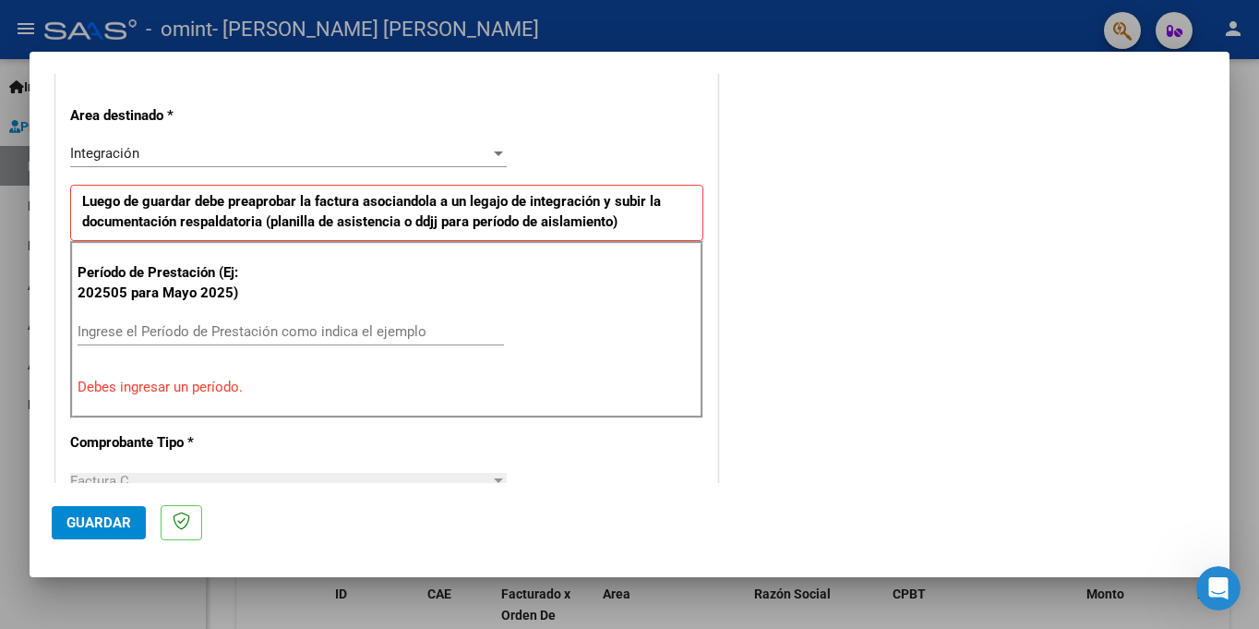
click at [288, 324] on input "Ingrese el Período de Prestación como indica el ejemplo" at bounding box center [291, 331] width 427 height 17
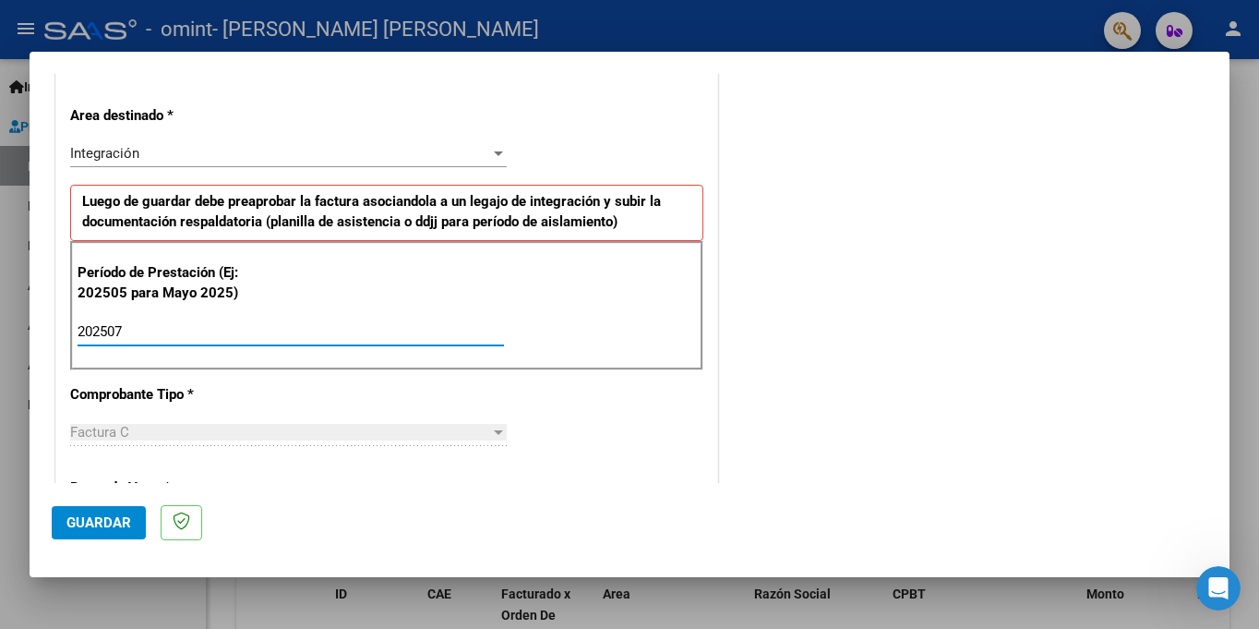
type input "202507"
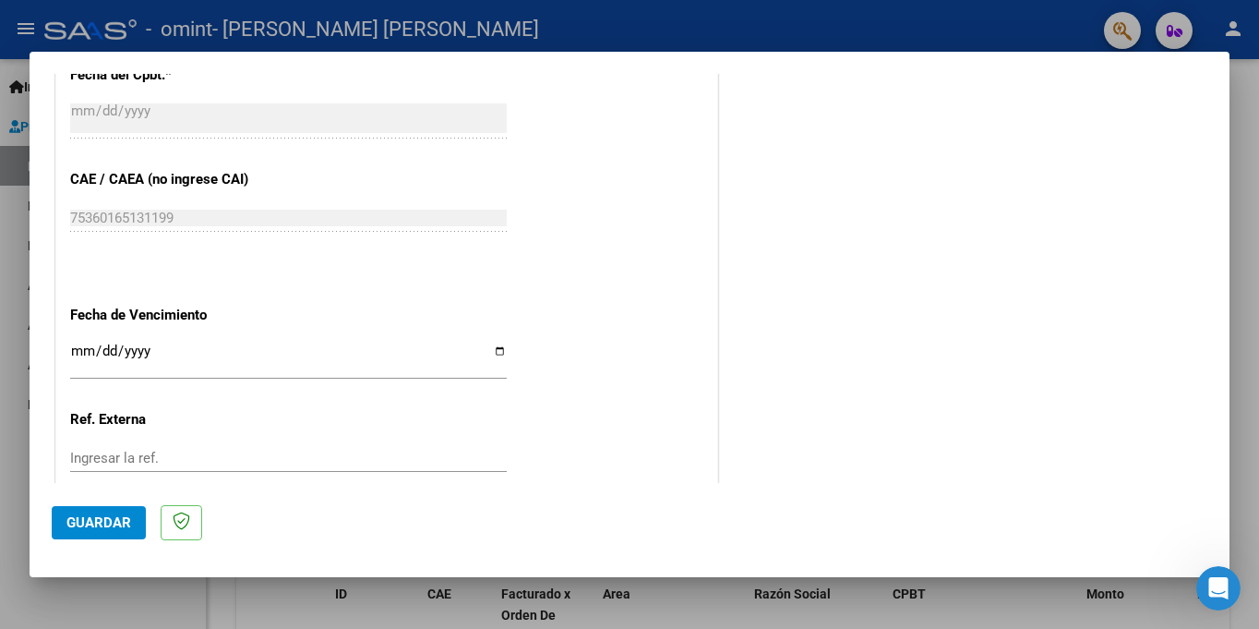
scroll to position [1166, 0]
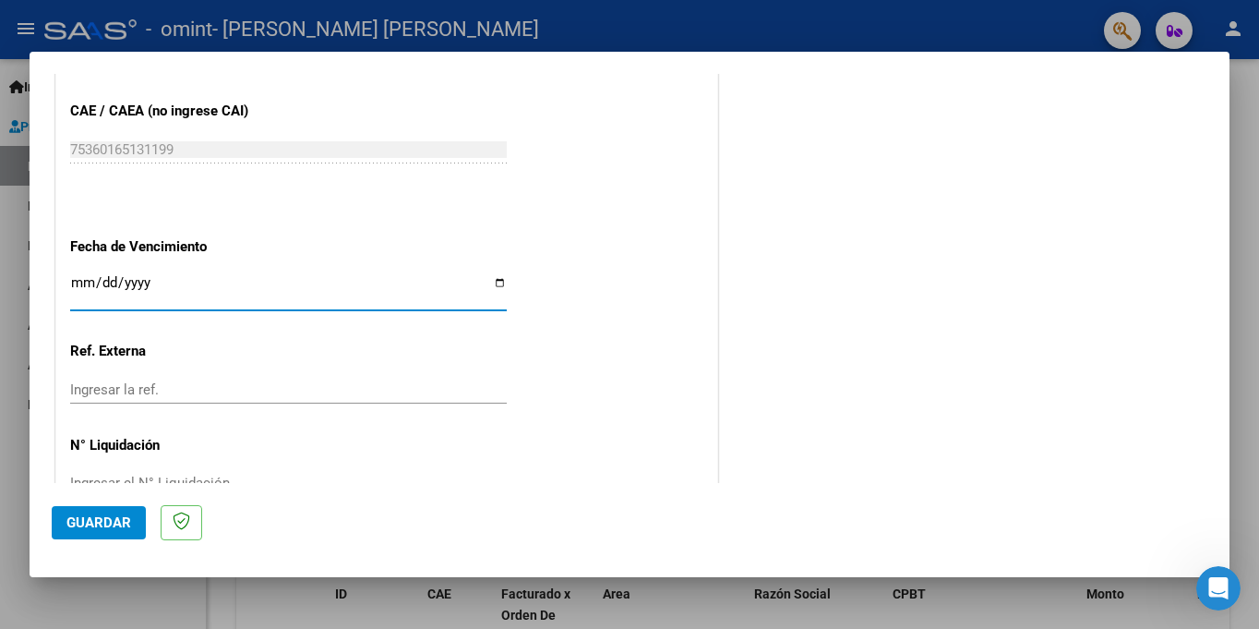
click at [489, 281] on input "Ingresar la fecha" at bounding box center [288, 290] width 437 height 30
click at [488, 293] on input "[DATE]" at bounding box center [288, 290] width 437 height 30
click at [491, 284] on input "[DATE]" at bounding box center [288, 290] width 437 height 30
type input "[DATE]"
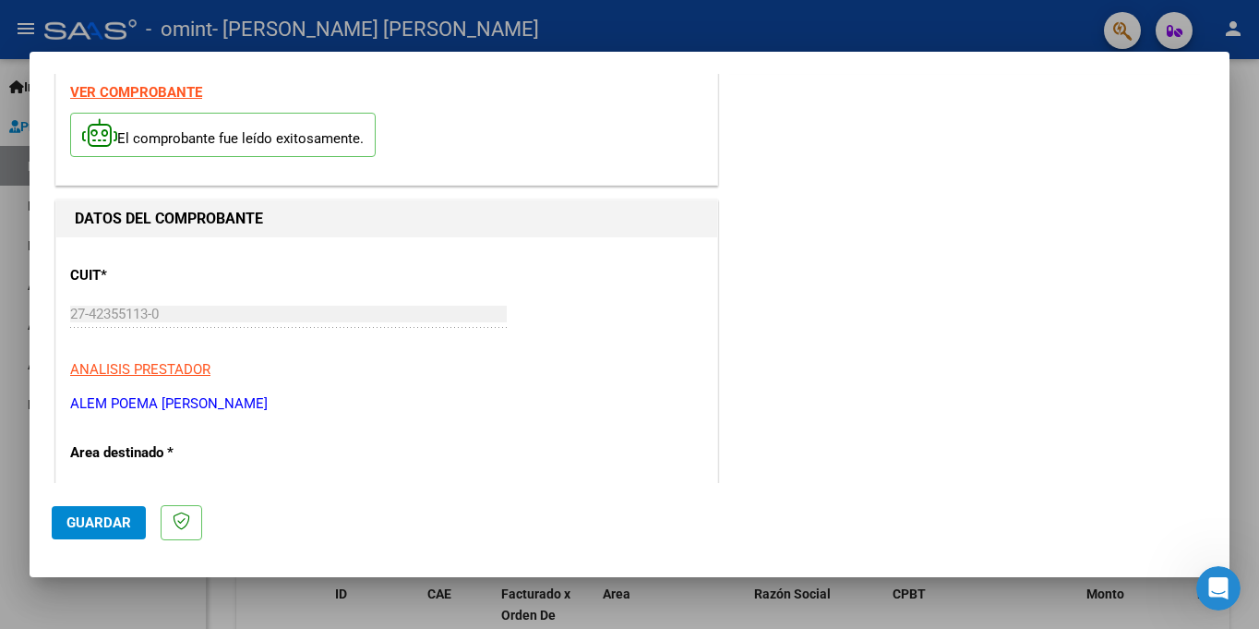
scroll to position [0, 0]
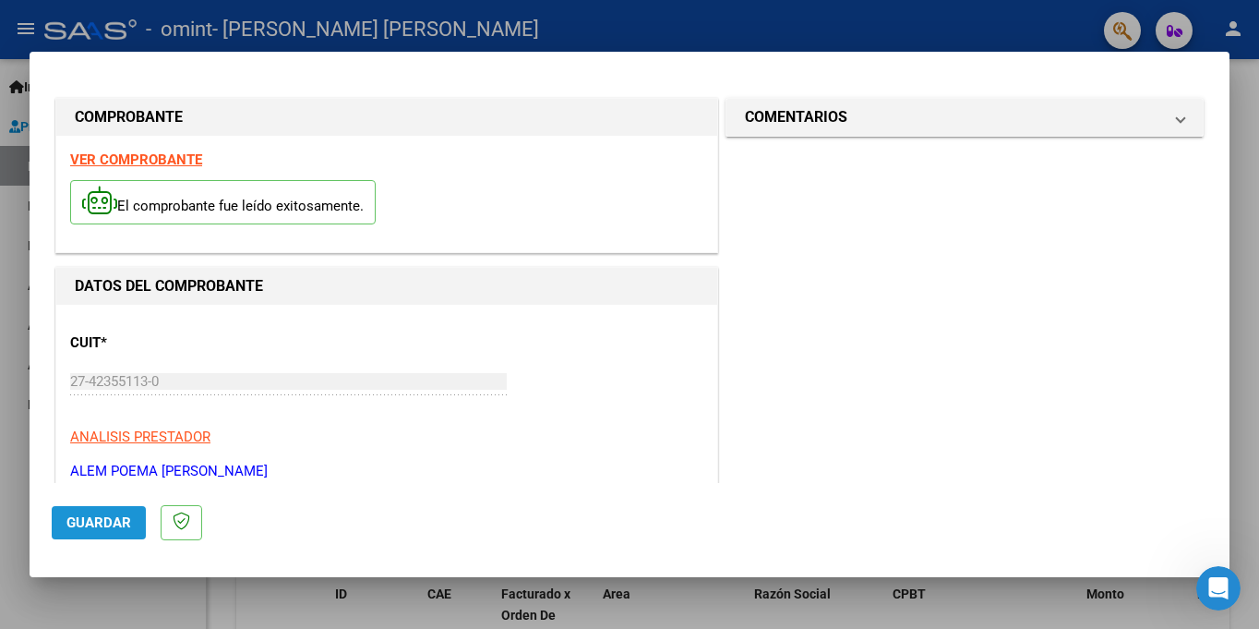
click at [81, 515] on span "Guardar" at bounding box center [98, 522] width 65 height 17
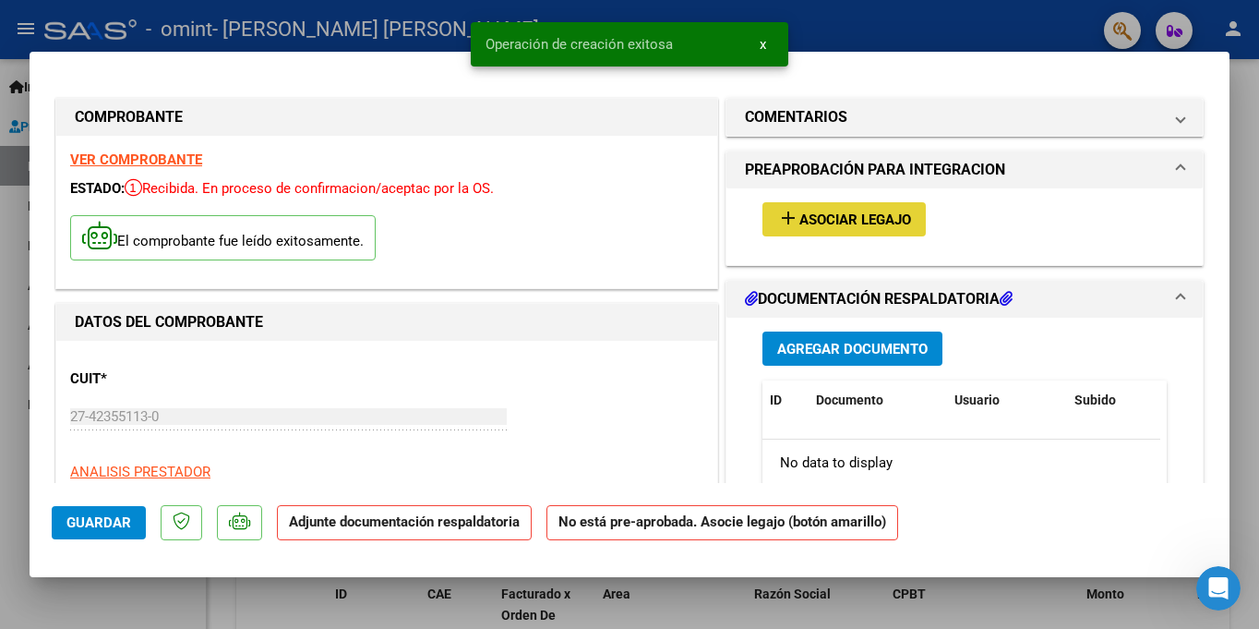
click at [848, 234] on button "add Asociar Legajo" at bounding box center [844, 219] width 163 height 34
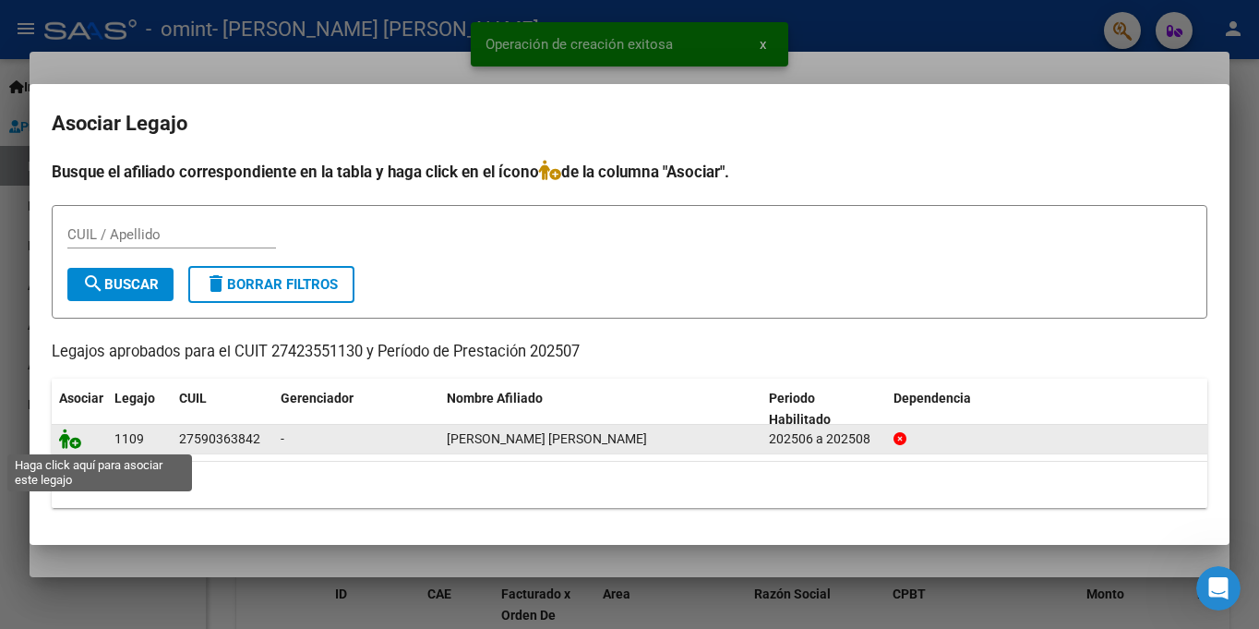
click at [62, 443] on icon at bounding box center [70, 438] width 22 height 20
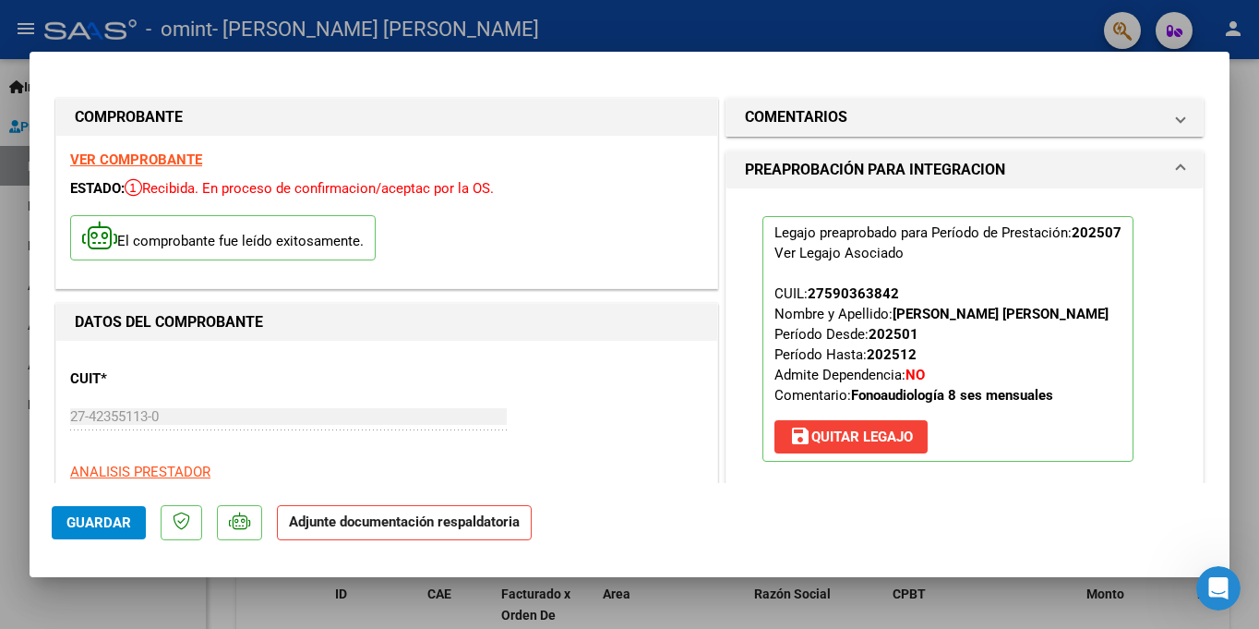
drag, startPoint x: 1231, startPoint y: 125, endPoint x: 1212, endPoint y: 175, distance: 54.0
click at [1212, 181] on div "COMPROBANTE VER COMPROBANTE ESTADO: Recibida. En proceso de confirmacion/acepta…" at bounding box center [629, 314] width 1259 height 629
click at [1212, 151] on mat-dialog-content "COMPROBANTE VER COMPROBANTE ESTADO: Recibida. En proceso de confirmacion/acepta…" at bounding box center [630, 278] width 1200 height 409
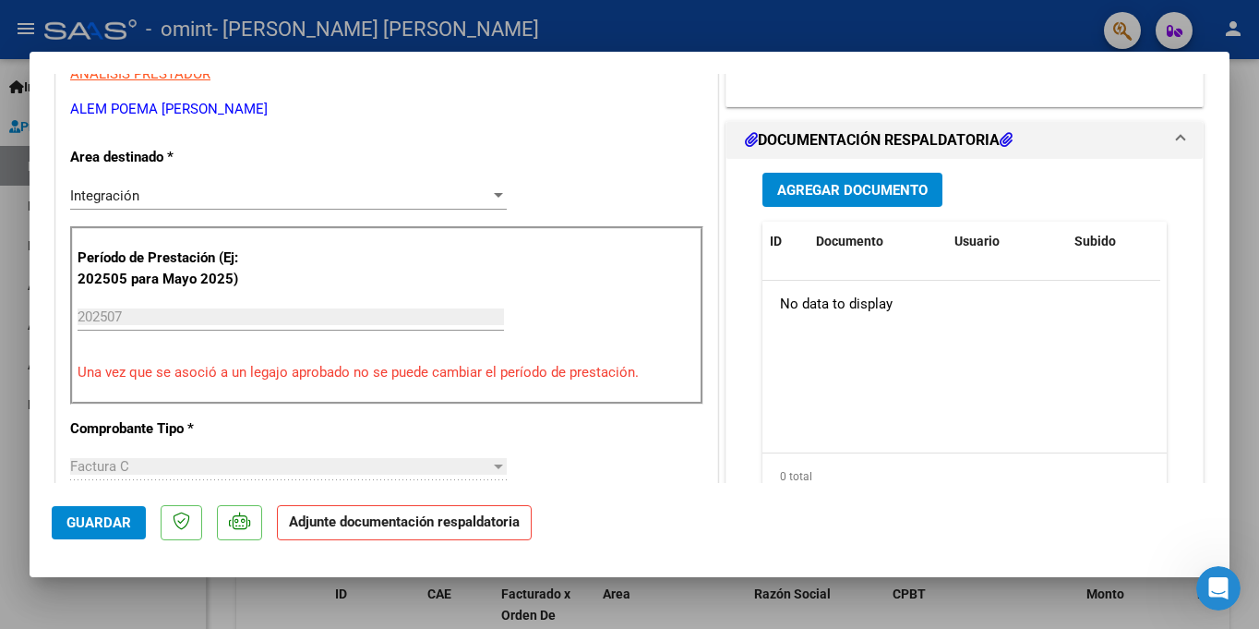
scroll to position [394, 0]
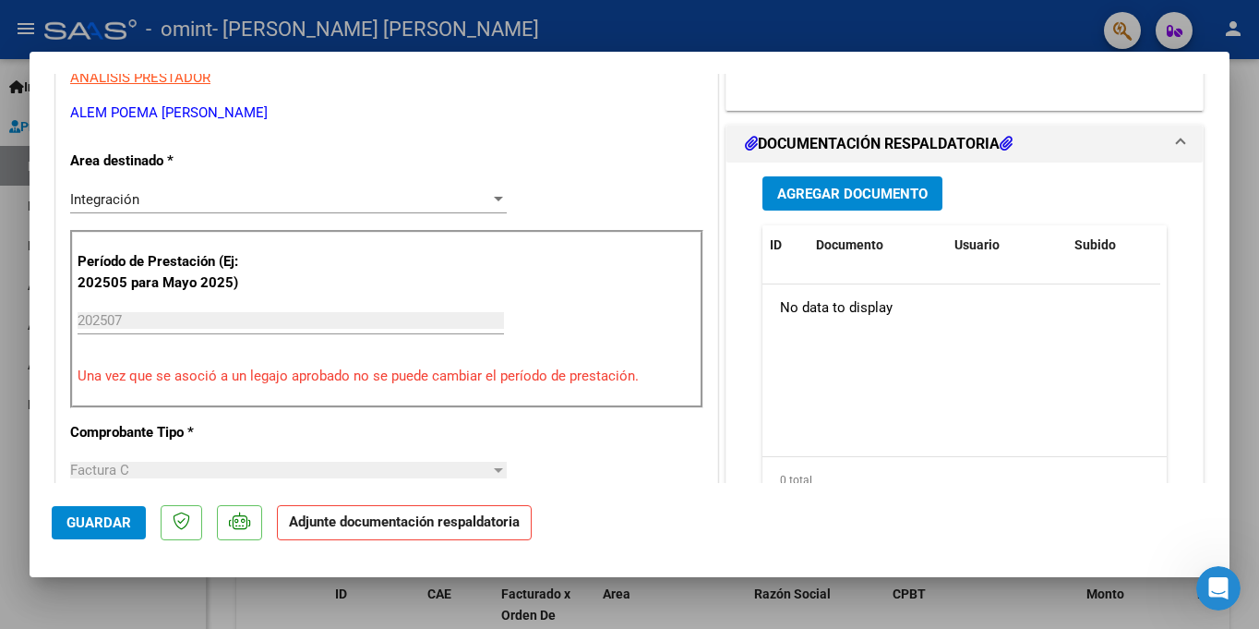
click at [840, 192] on span "Agregar Documento" at bounding box center [852, 194] width 151 height 17
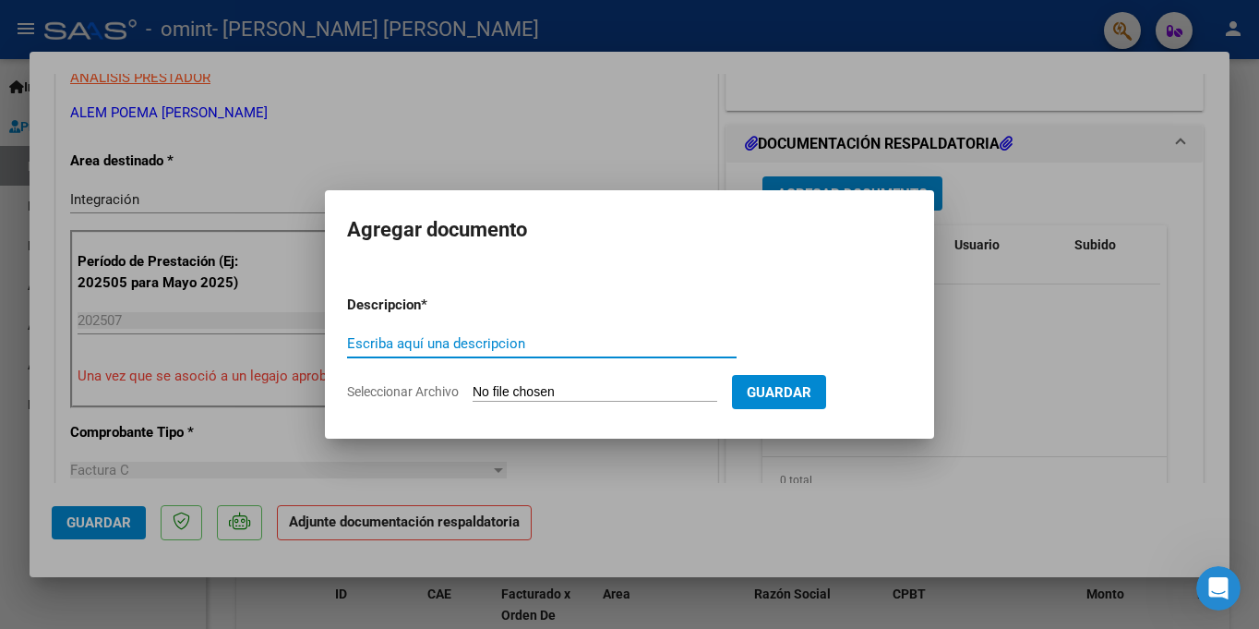
click at [431, 349] on input "Escriba aquí una descripcion" at bounding box center [542, 343] width 390 height 17
type input "p"
type input "Planilla Asistencia [DATE]."
click at [443, 402] on form "Descripcion * Planilla Asistencia [DATE]. Escriba aquí una descripcion Seleccio…" at bounding box center [629, 348] width 565 height 135
click at [487, 394] on input "Seleccionar Archivo" at bounding box center [595, 393] width 245 height 18
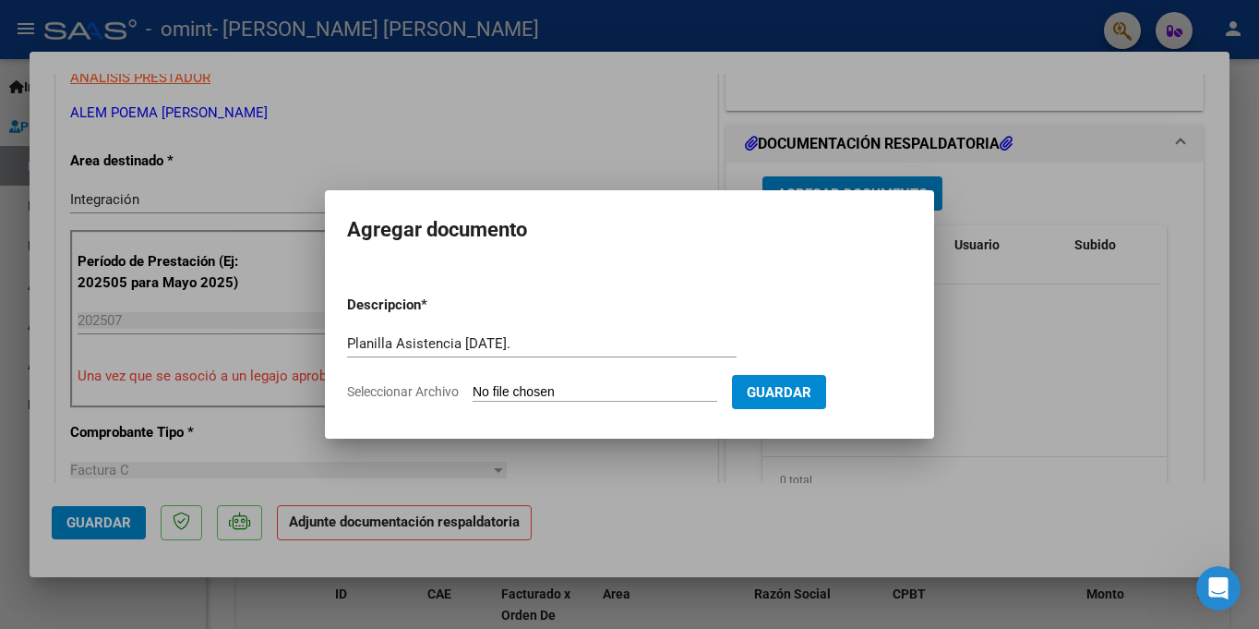
type input "C:\fakepath\PLANILLA ASISTENCIA. [PERSON_NAME]. [DATE].pdf"
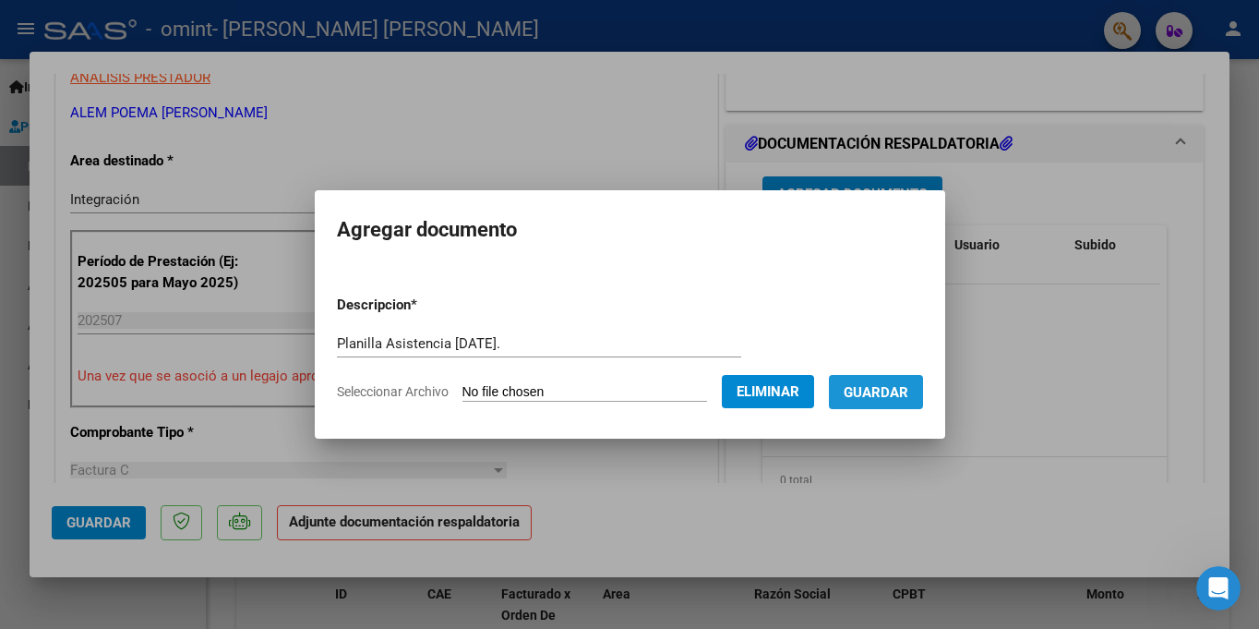
click at [906, 404] on button "Guardar" at bounding box center [876, 392] width 94 height 34
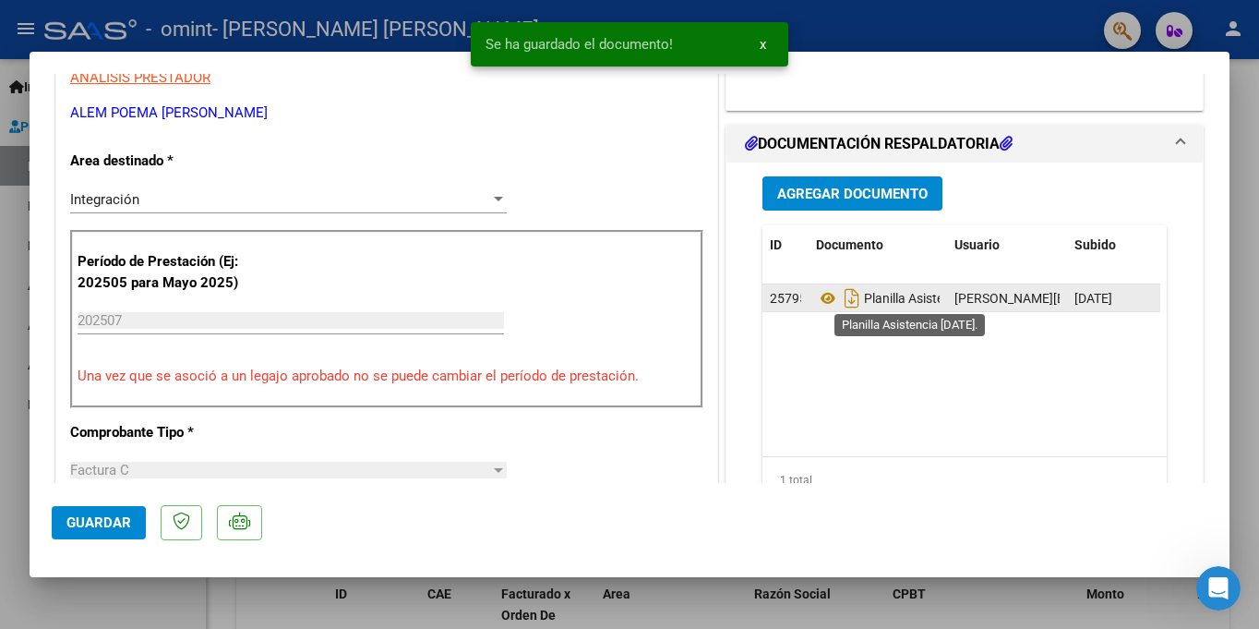
click at [890, 297] on span "Planilla Asistencia [DATE]." at bounding box center [914, 298] width 196 height 15
click at [820, 295] on icon at bounding box center [828, 298] width 24 height 22
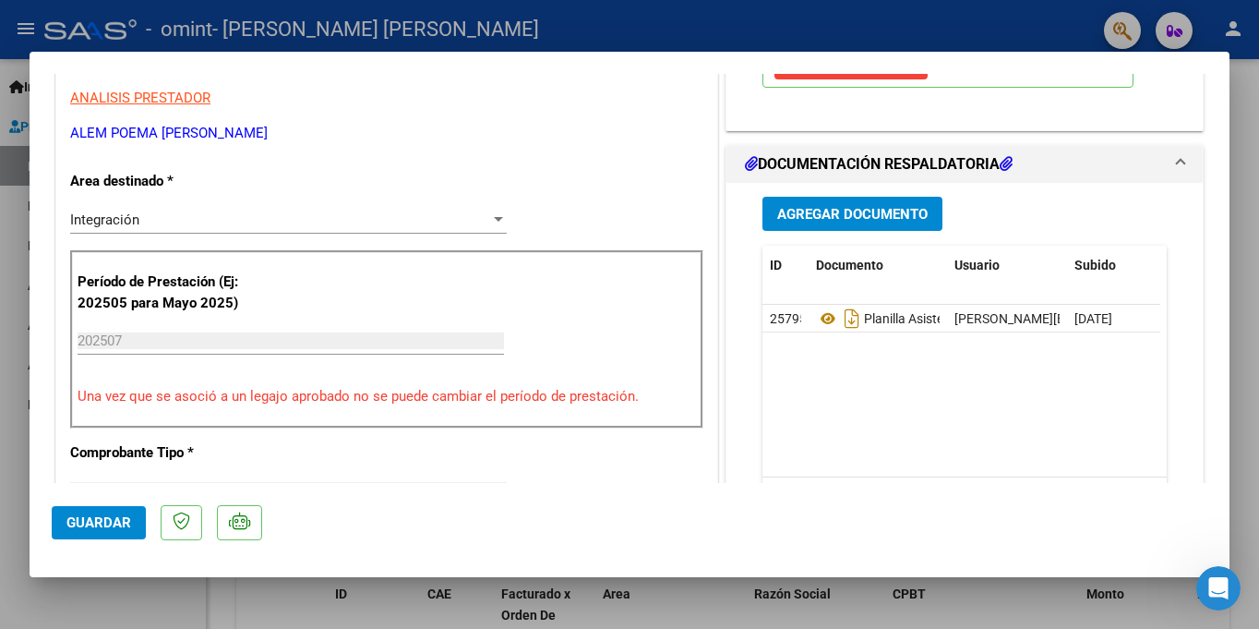
scroll to position [366, 0]
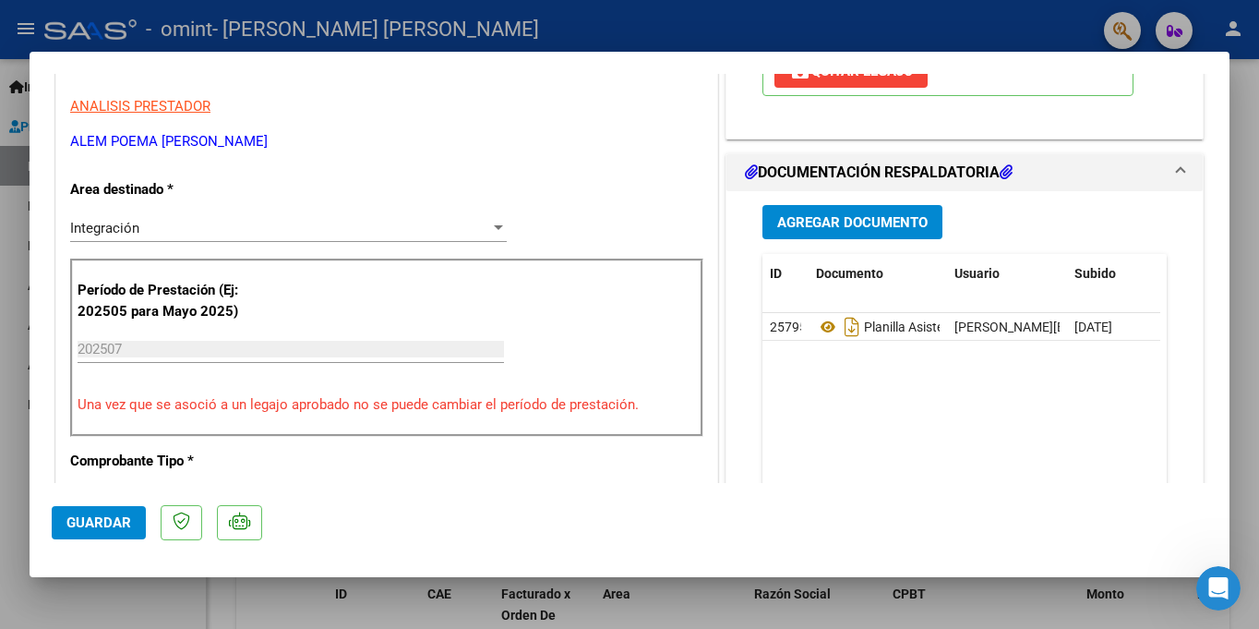
click at [193, 409] on p "Una vez que se asoció a un legajo aprobado no se puede cambiar el período de pr…" at bounding box center [387, 404] width 619 height 21
drag, startPoint x: 110, startPoint y: 345, endPoint x: 137, endPoint y: 350, distance: 27.2
click at [137, 350] on input "202507" at bounding box center [291, 349] width 427 height 17
click at [105, 530] on span "Guardar" at bounding box center [98, 522] width 65 height 17
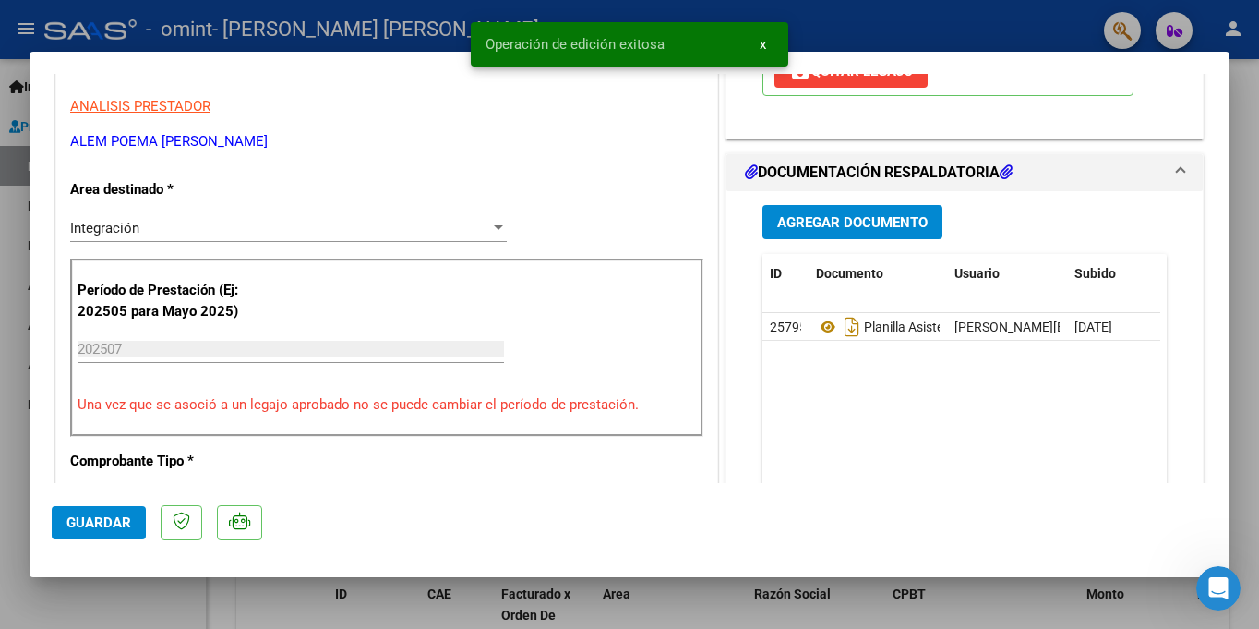
click at [1247, 96] on div at bounding box center [629, 314] width 1259 height 629
type input "$ 0,00"
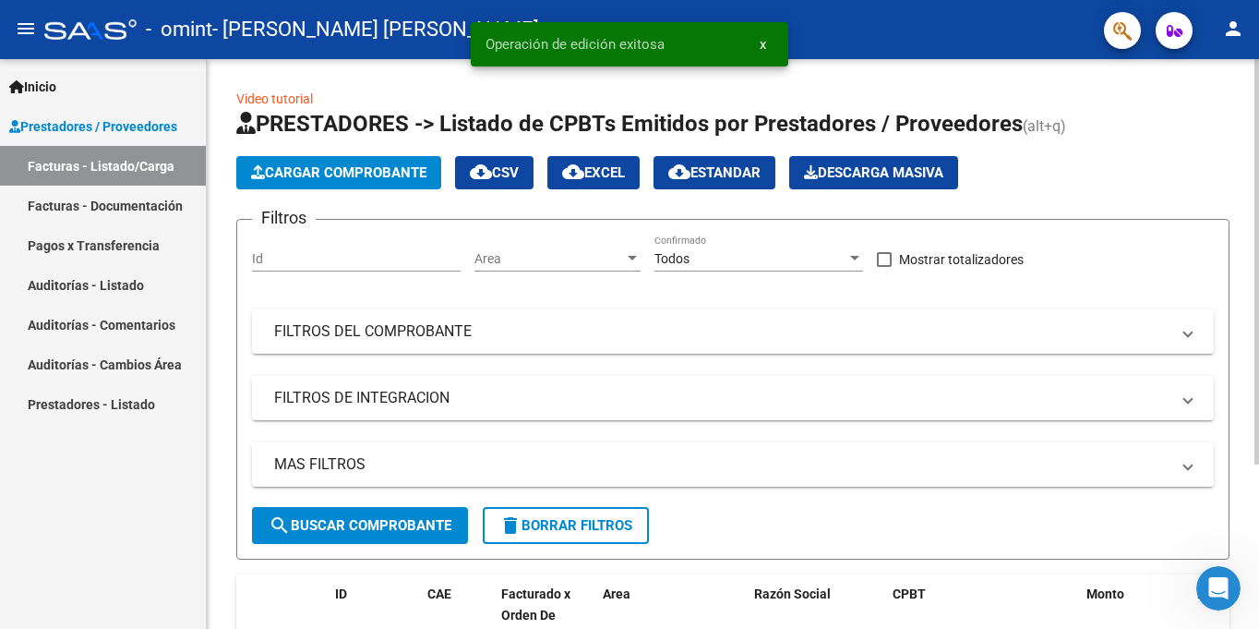
click at [323, 168] on span "Cargar Comprobante" at bounding box center [338, 172] width 175 height 17
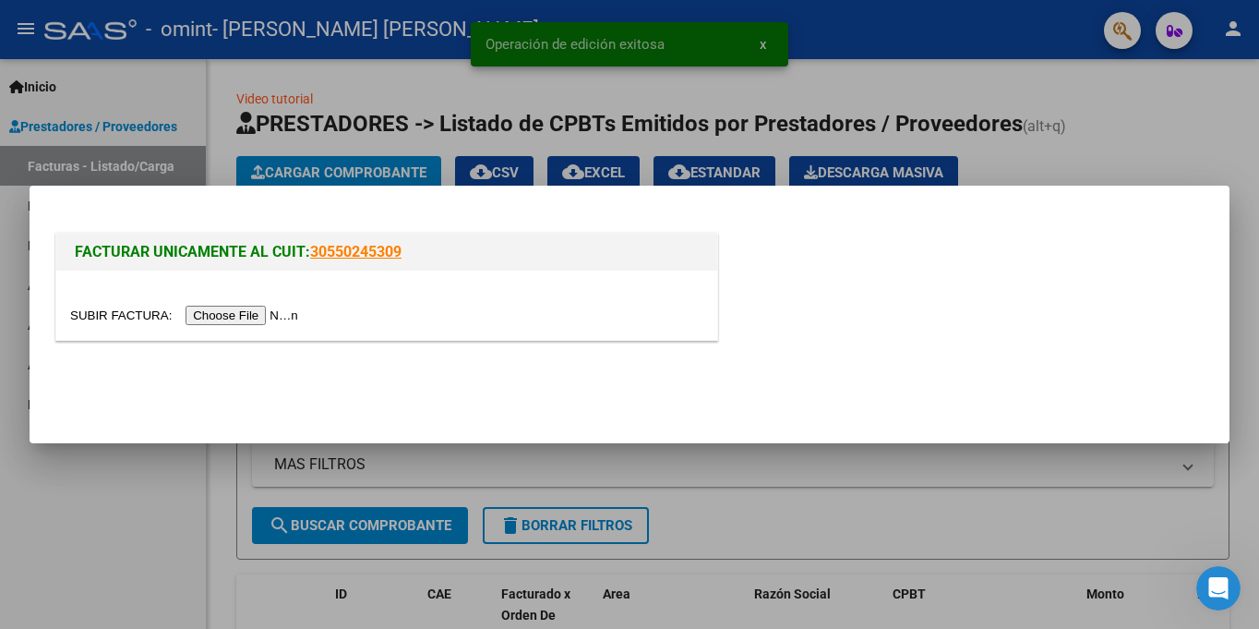
click at [237, 312] on input "file" at bounding box center [187, 315] width 234 height 19
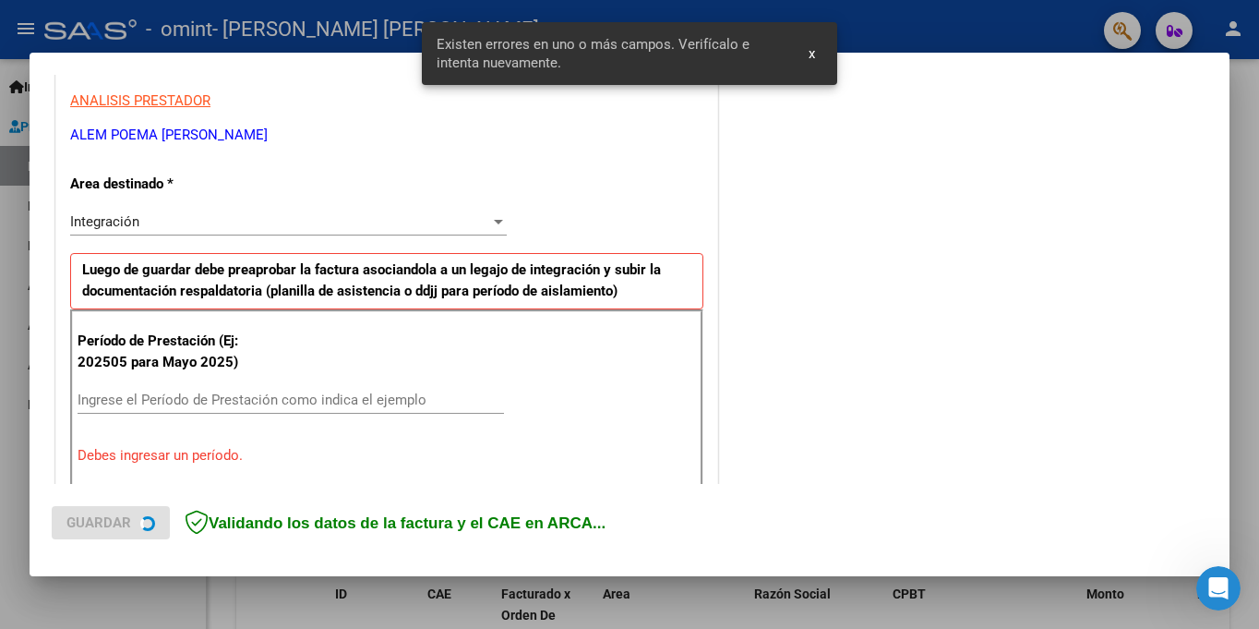
scroll to position [404, 0]
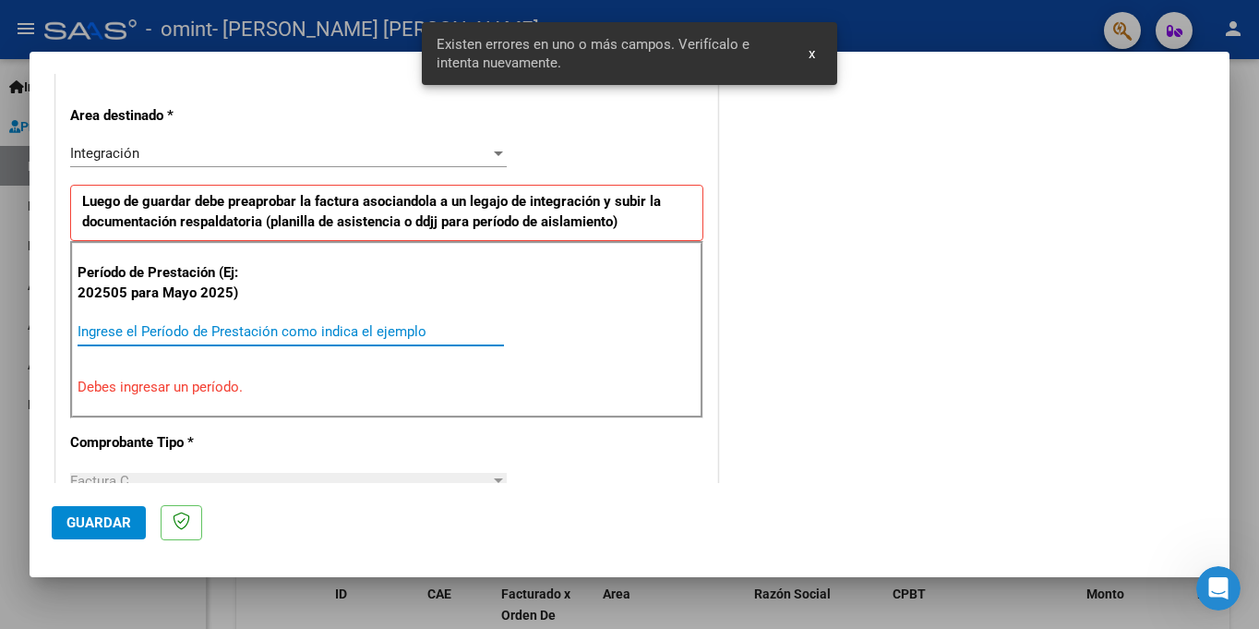
click at [208, 327] on input "Ingrese el Período de Prestación como indica el ejemplo" at bounding box center [291, 331] width 427 height 17
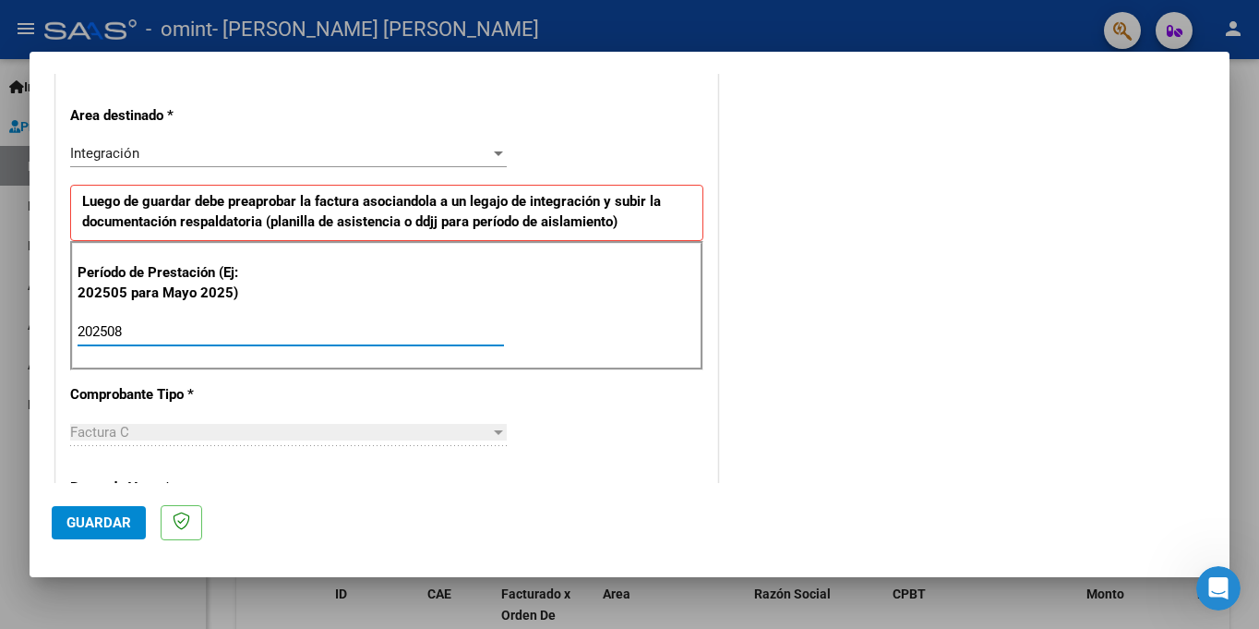
type input "202508"
click at [483, 383] on div "CUIT * 27-42355113-0 Ingresar CUIT ANALISIS PRESTADOR ALEM POEMA [PERSON_NAME] …" at bounding box center [386, 595] width 661 height 1390
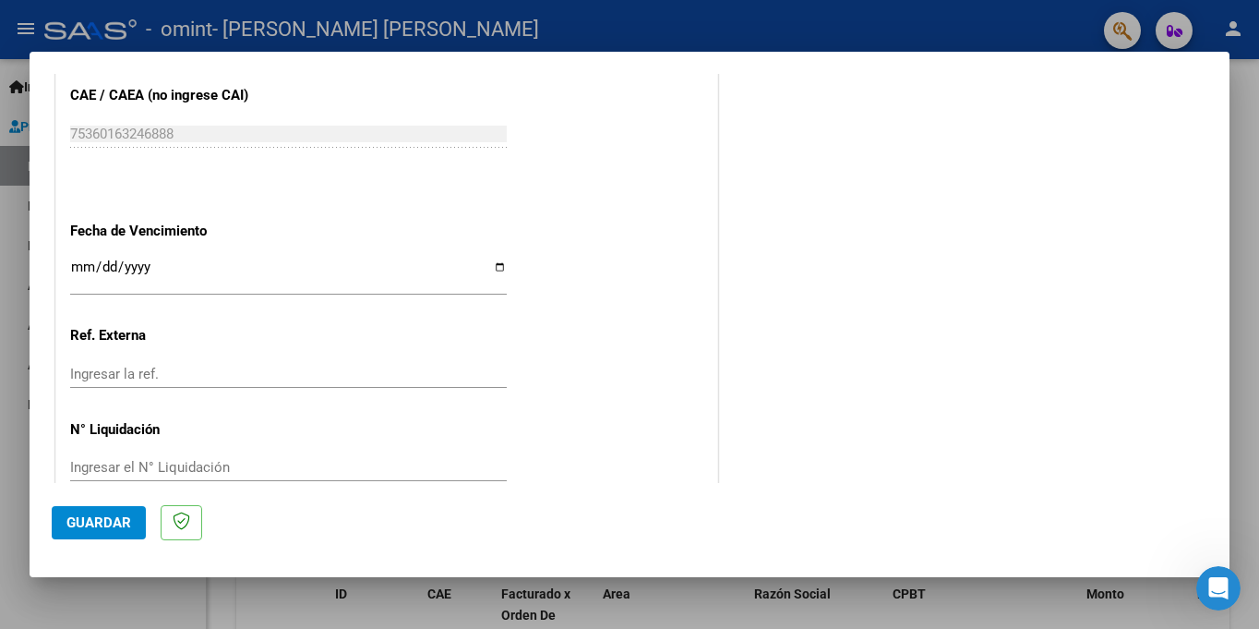
scroll to position [1216, 0]
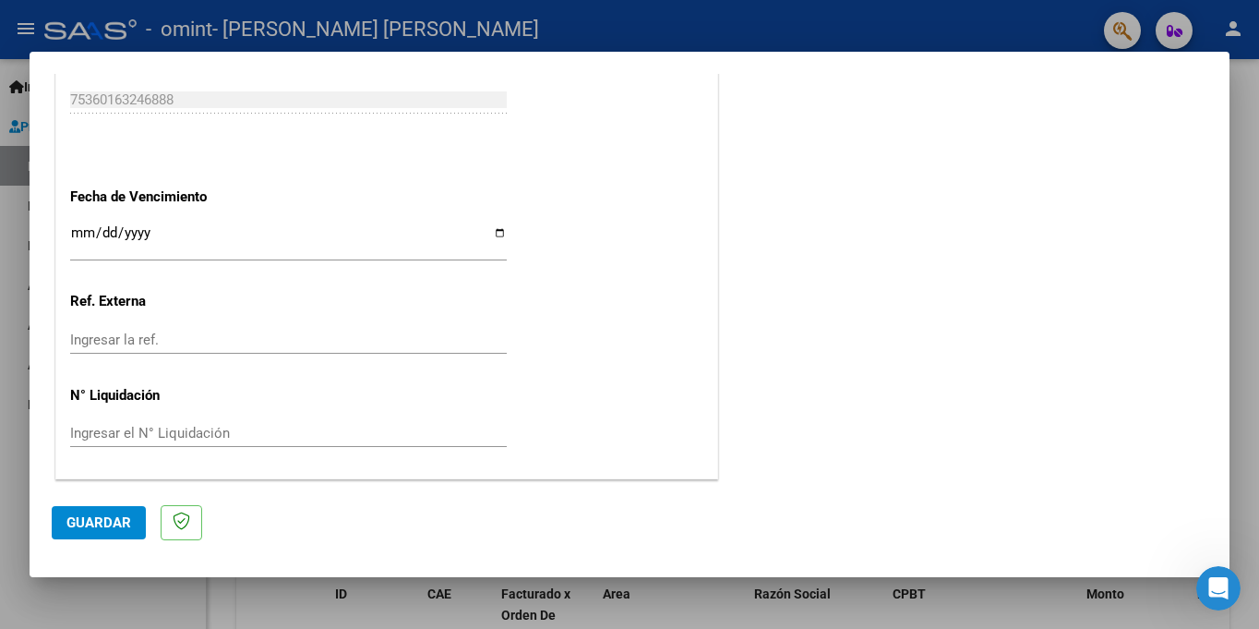
click at [83, 236] on input "Ingresar la fecha" at bounding box center [288, 240] width 437 height 30
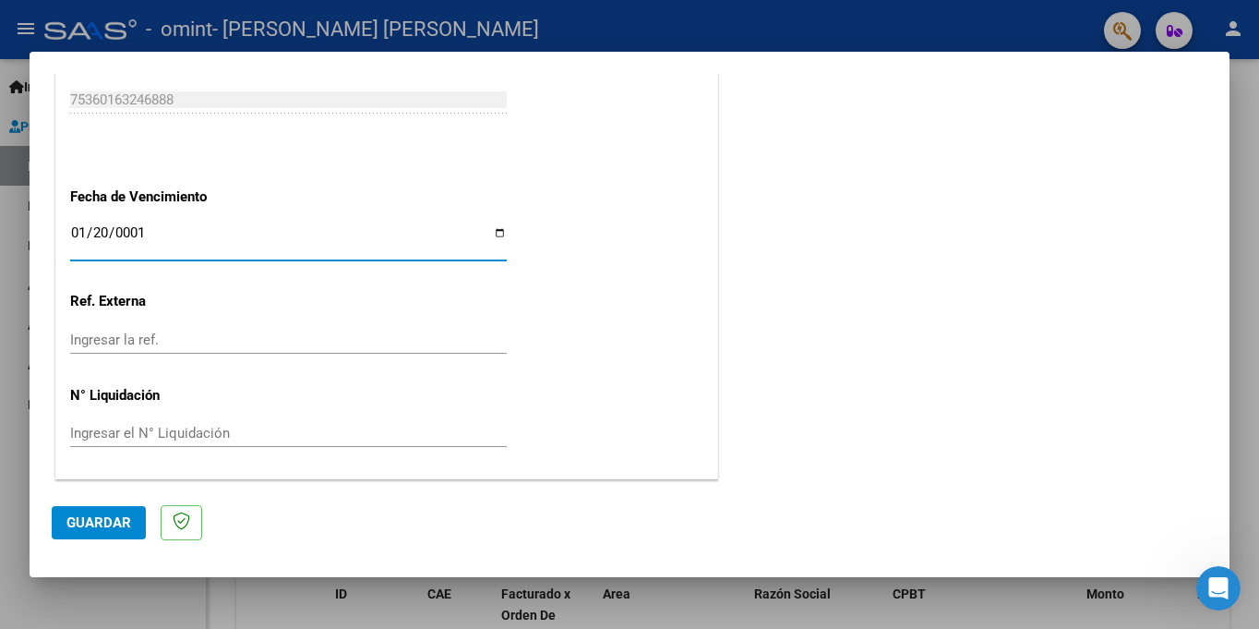
click at [501, 230] on input "0001-01-20" at bounding box center [288, 240] width 437 height 30
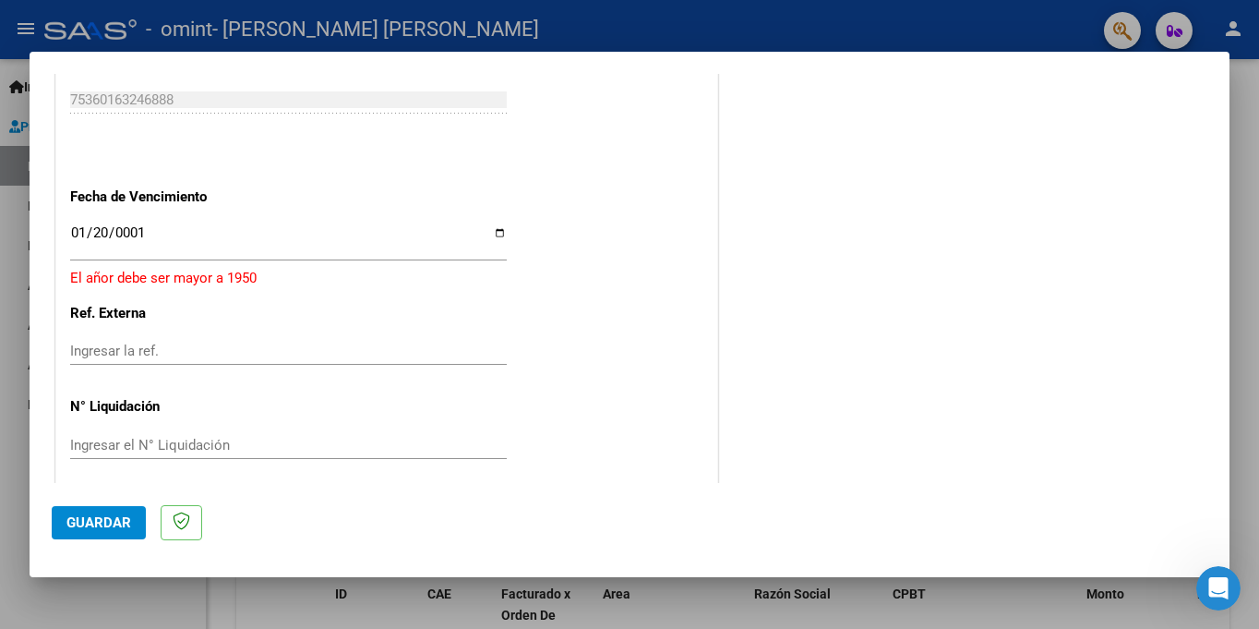
click at [99, 235] on input "0001-01-20" at bounding box center [288, 240] width 437 height 30
type input "[DATE]"
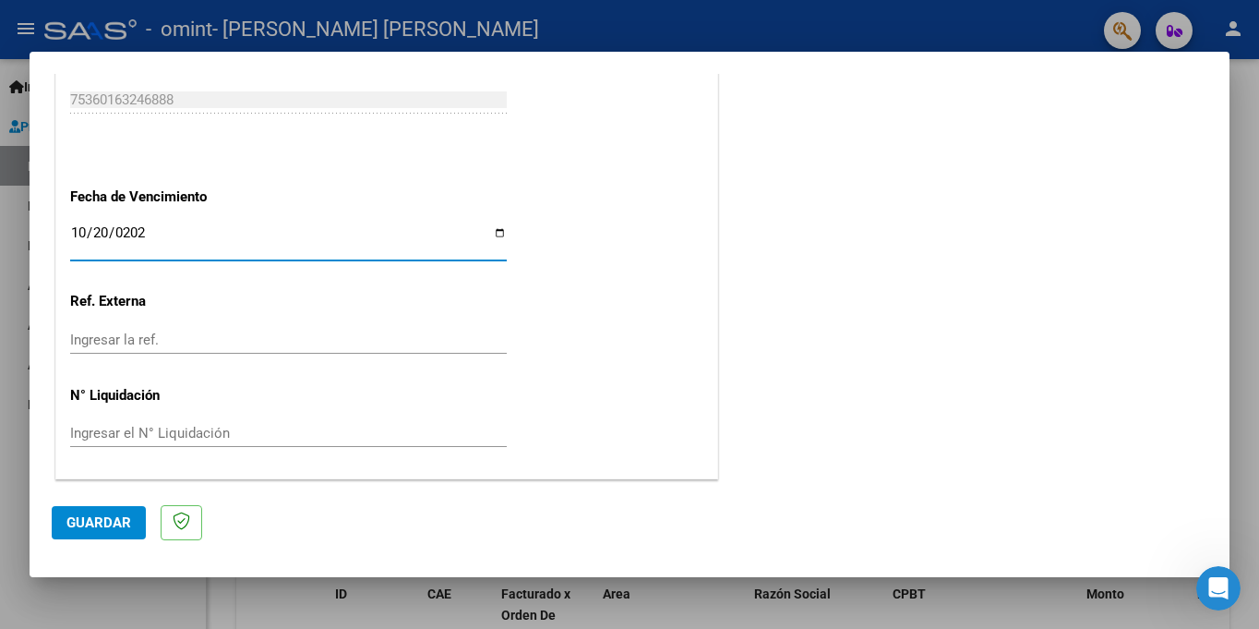
click at [391, 356] on div "Ingresar la ref." at bounding box center [288, 348] width 437 height 45
click at [115, 519] on span "Guardar" at bounding box center [98, 522] width 65 height 17
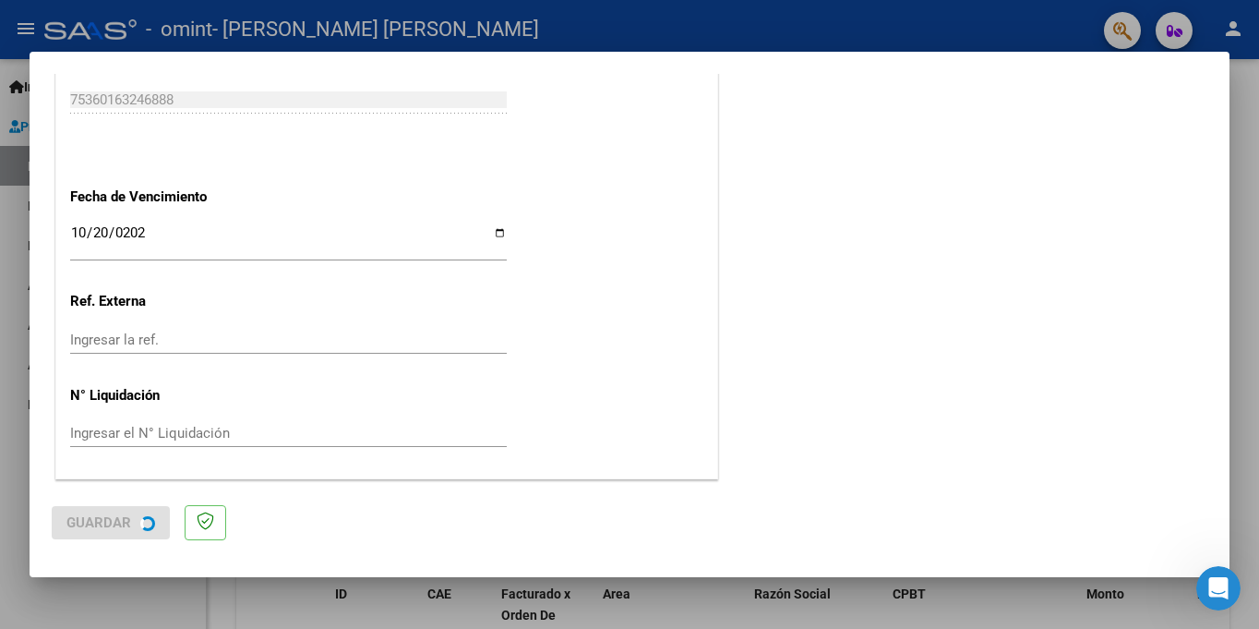
scroll to position [0, 0]
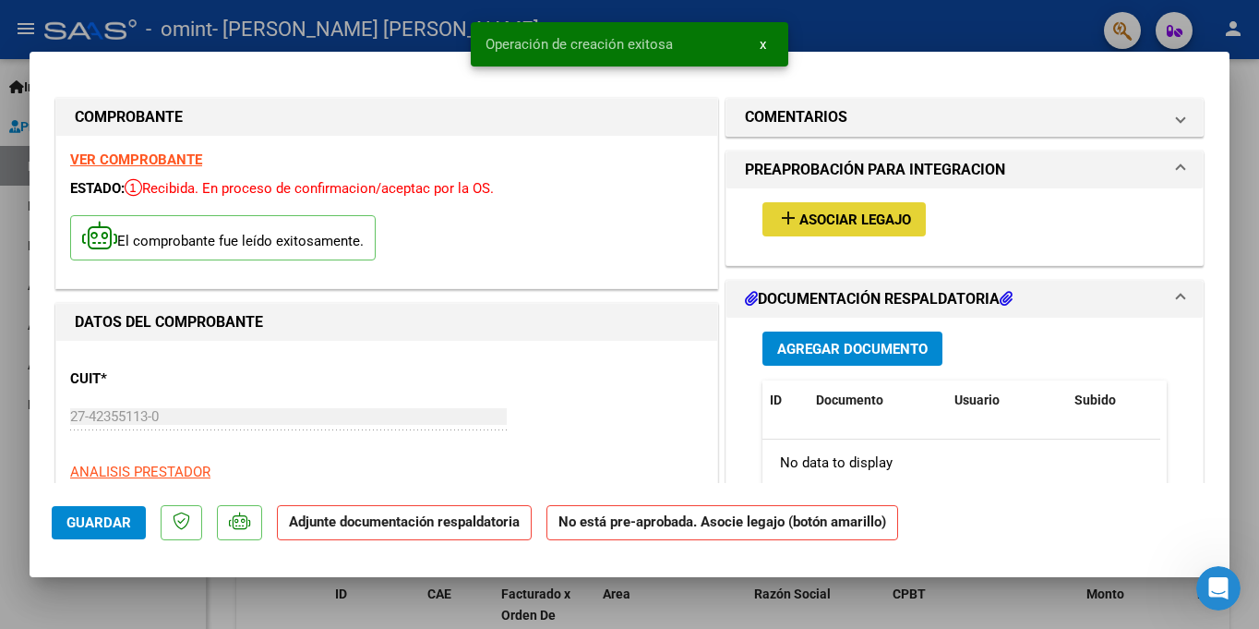
click at [849, 202] on button "add Asociar Legajo" at bounding box center [844, 219] width 163 height 34
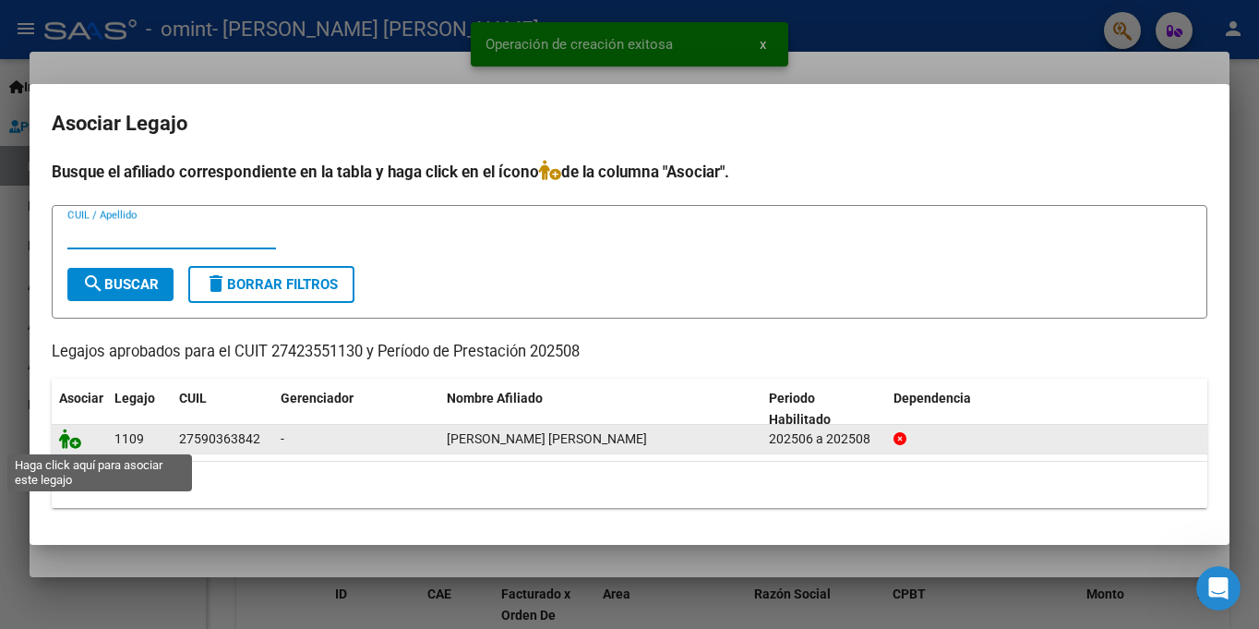
click at [73, 441] on icon at bounding box center [70, 438] width 22 height 20
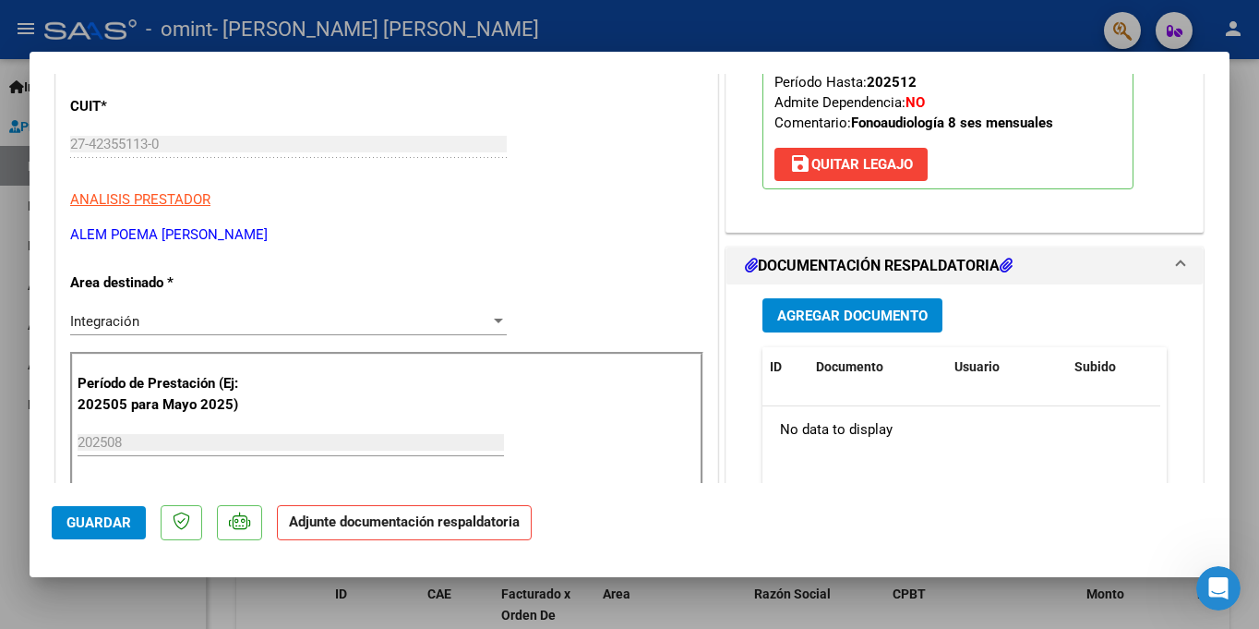
scroll to position [337, 0]
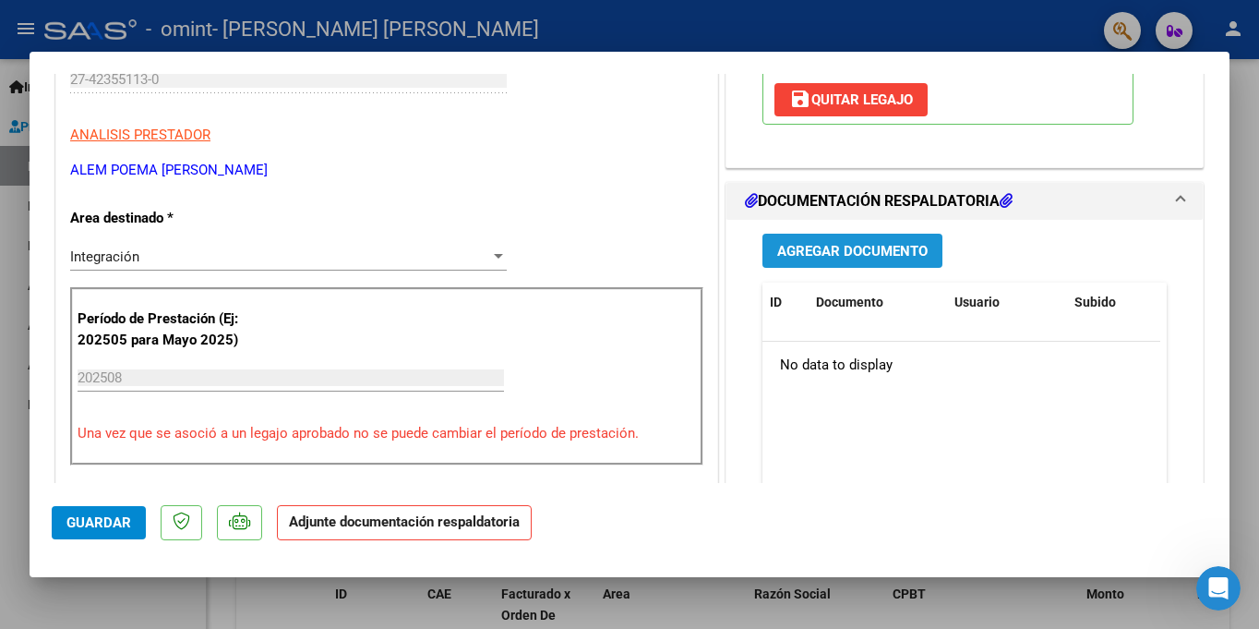
click at [862, 247] on span "Agregar Documento" at bounding box center [852, 251] width 151 height 17
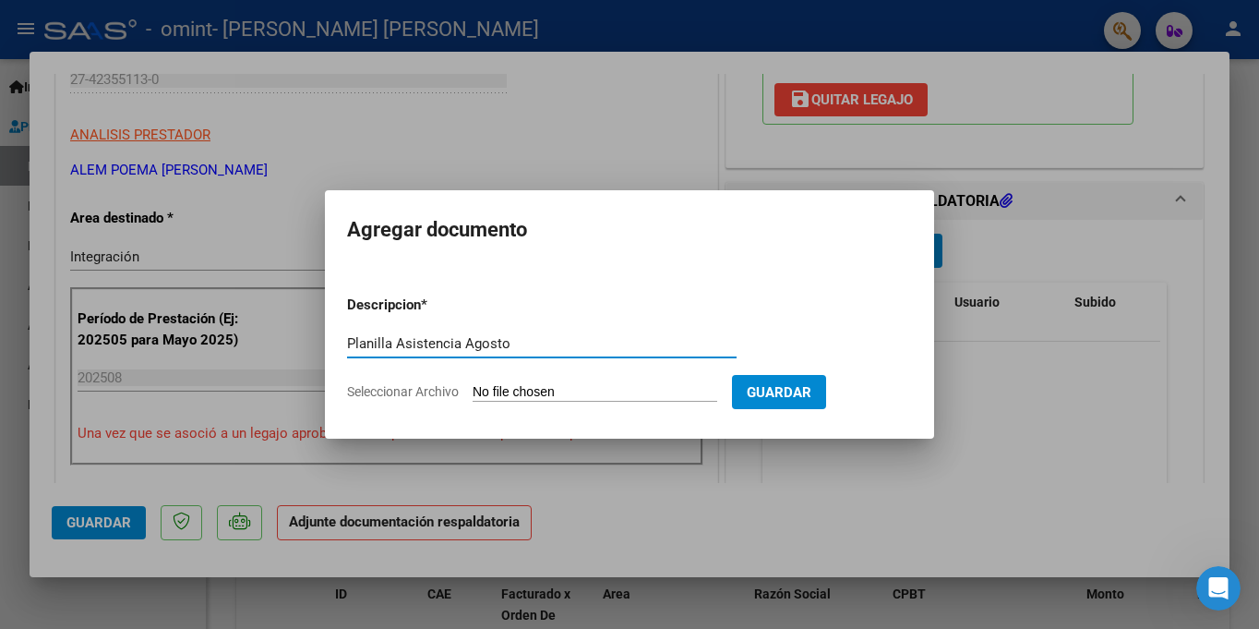
type input "Planilla Asistencia Agosto"
click at [532, 388] on input "Seleccionar Archivo" at bounding box center [595, 393] width 245 height 18
type input "C:\fakepath\PLANILLA ASISTENCIA. [PERSON_NAME]. [DATE].pdf"
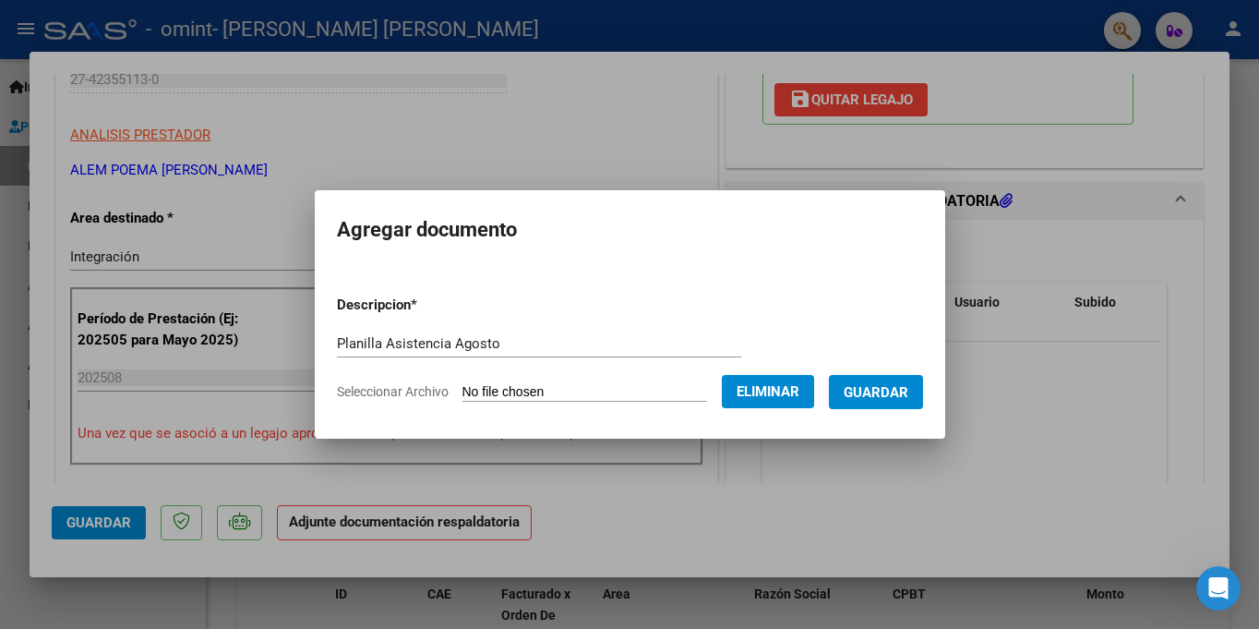
click at [887, 373] on form "Descripcion * Planilla Asistencia Agosto Escriba aquí una descripcion Seleccion…" at bounding box center [630, 348] width 586 height 135
click at [885, 390] on span "Guardar" at bounding box center [876, 392] width 65 height 17
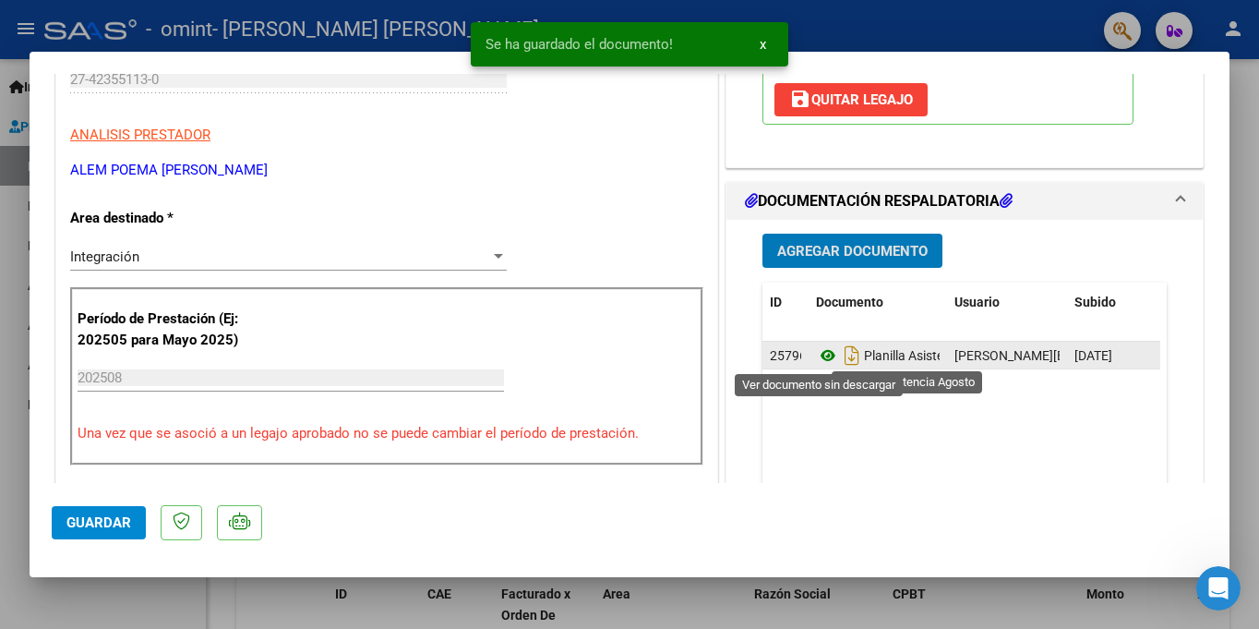
click at [816, 354] on icon at bounding box center [828, 355] width 24 height 22
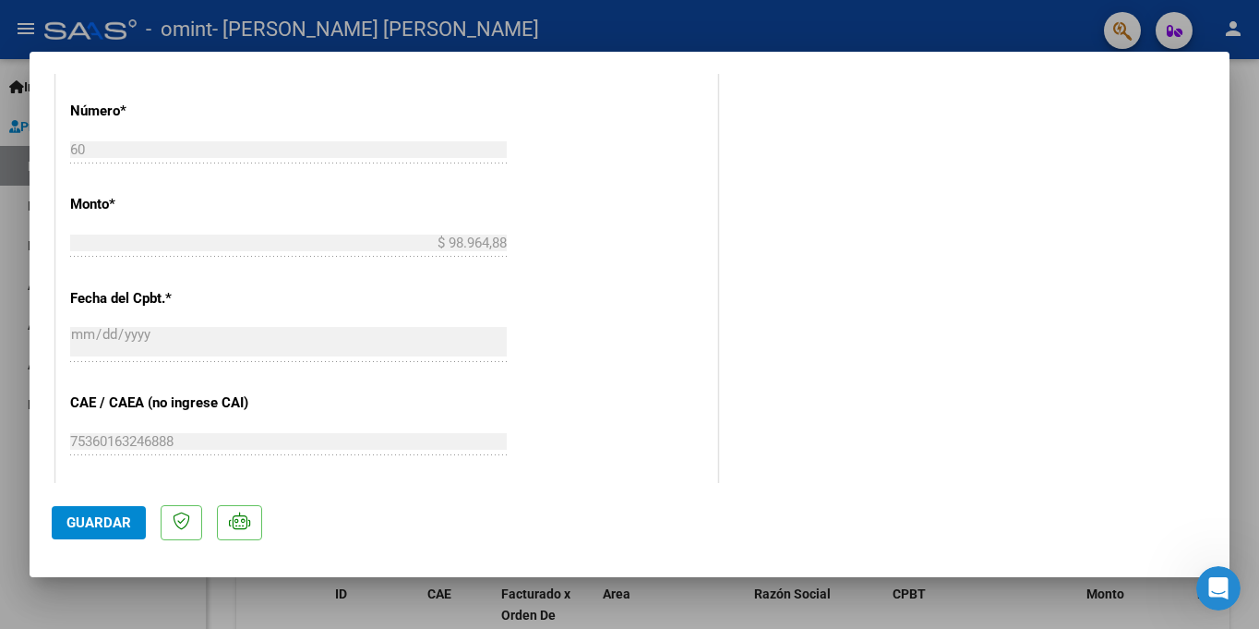
scroll to position [0, 0]
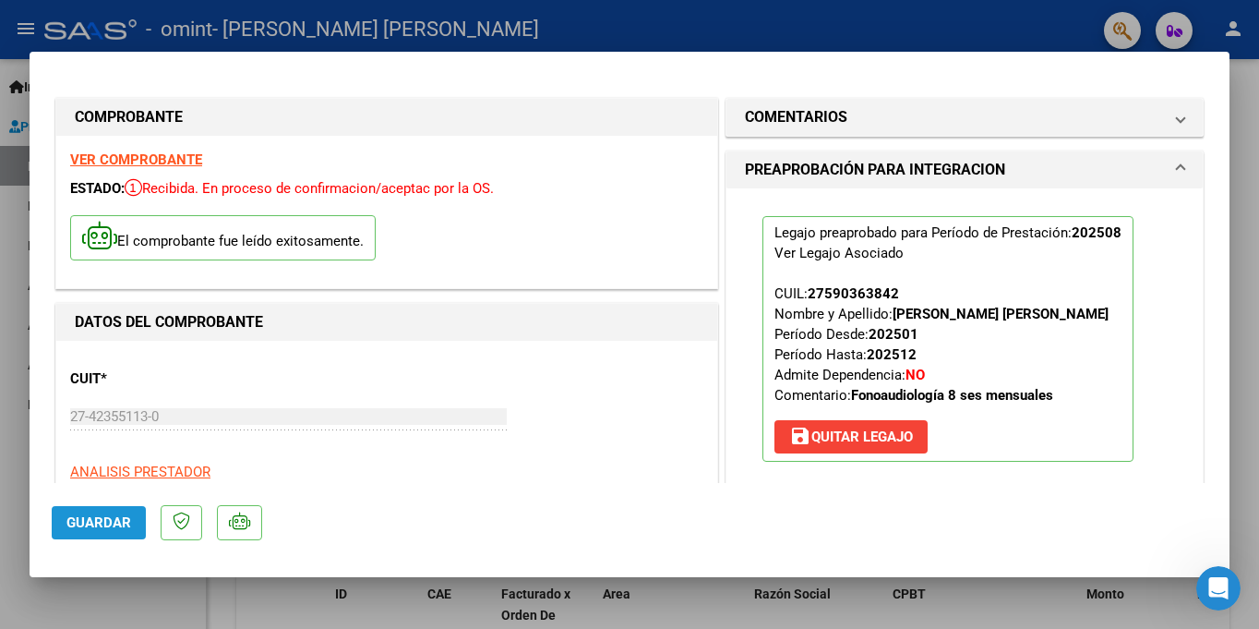
click at [104, 509] on button "Guardar" at bounding box center [99, 522] width 94 height 33
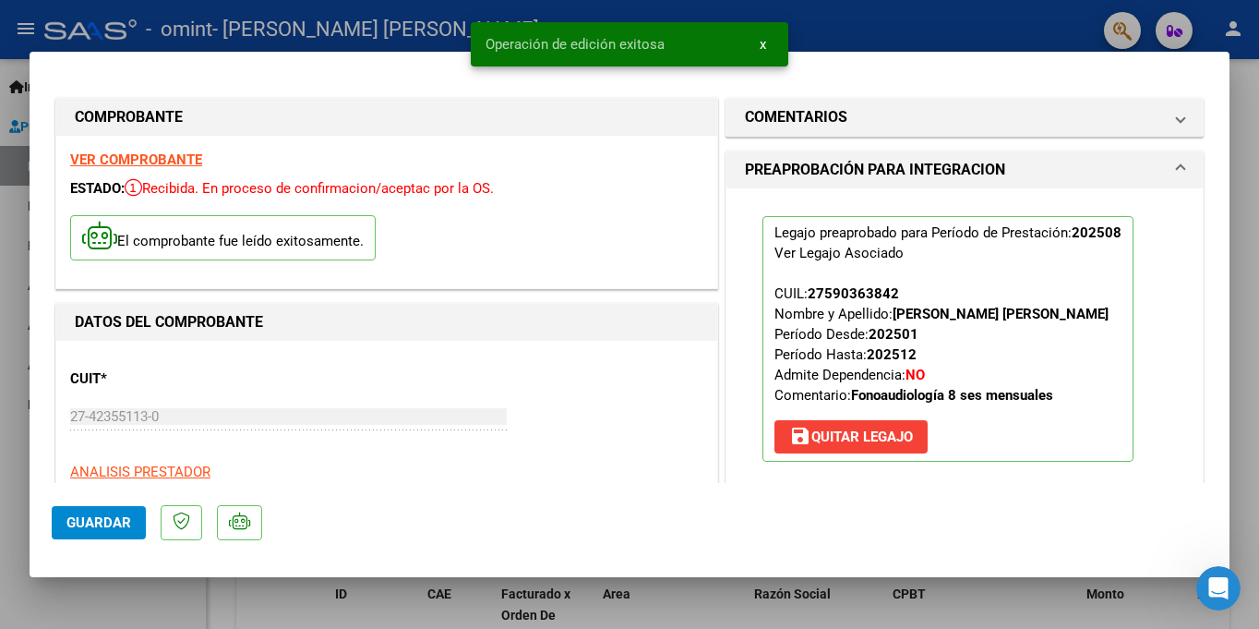
click at [1236, 197] on div at bounding box center [629, 314] width 1259 height 629
type input "$ 0,00"
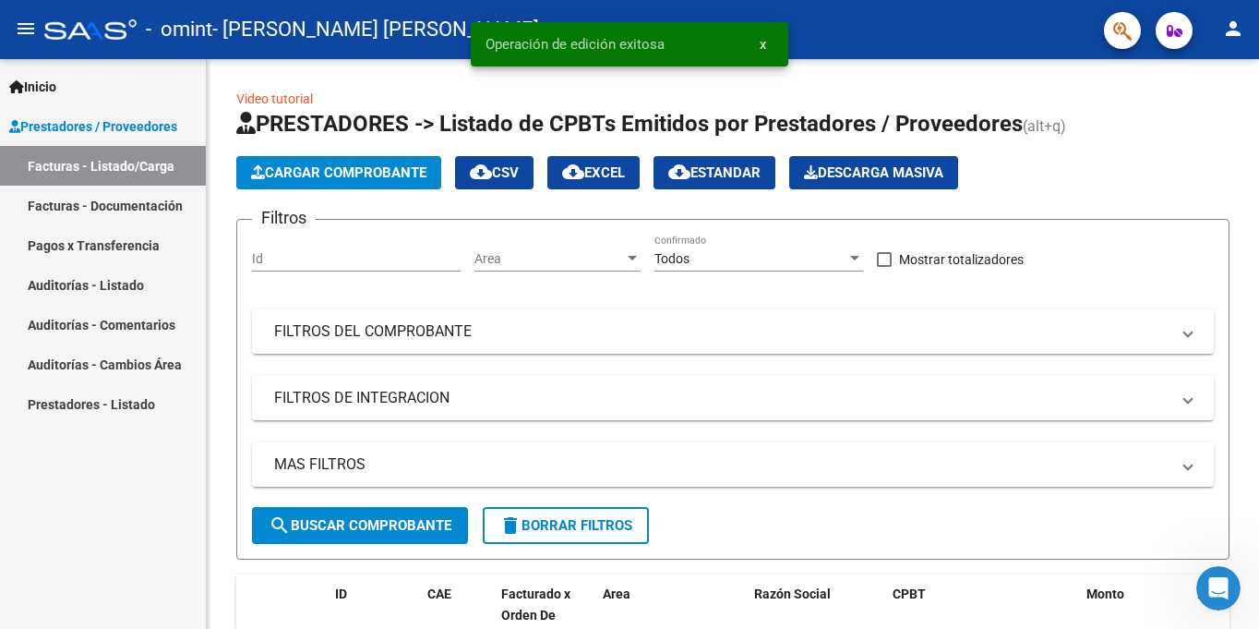
click at [40, 210] on link "Facturas - Documentación" at bounding box center [103, 206] width 206 height 40
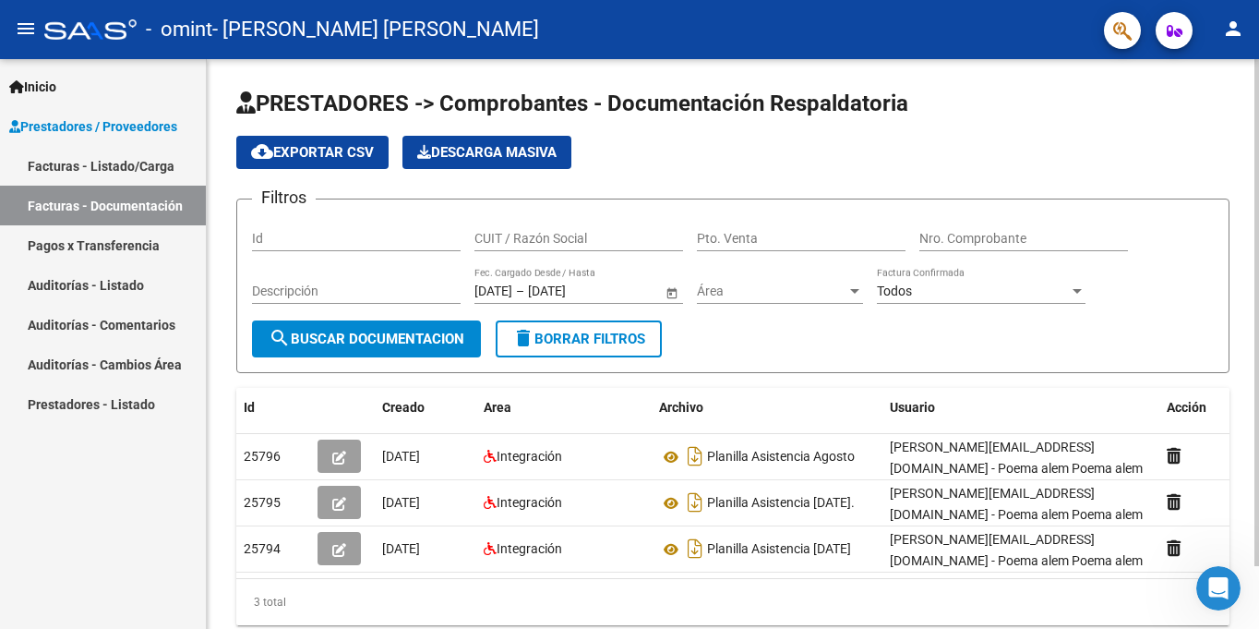
click at [1258, 452] on div at bounding box center [1257, 312] width 5 height 507
click at [509, 377] on div "PRESTADORES -> Comprobantes - Documentación Respaldatoria cloud_download Export…" at bounding box center [733, 357] width 994 height 536
